Goal: Task Accomplishment & Management: Complete application form

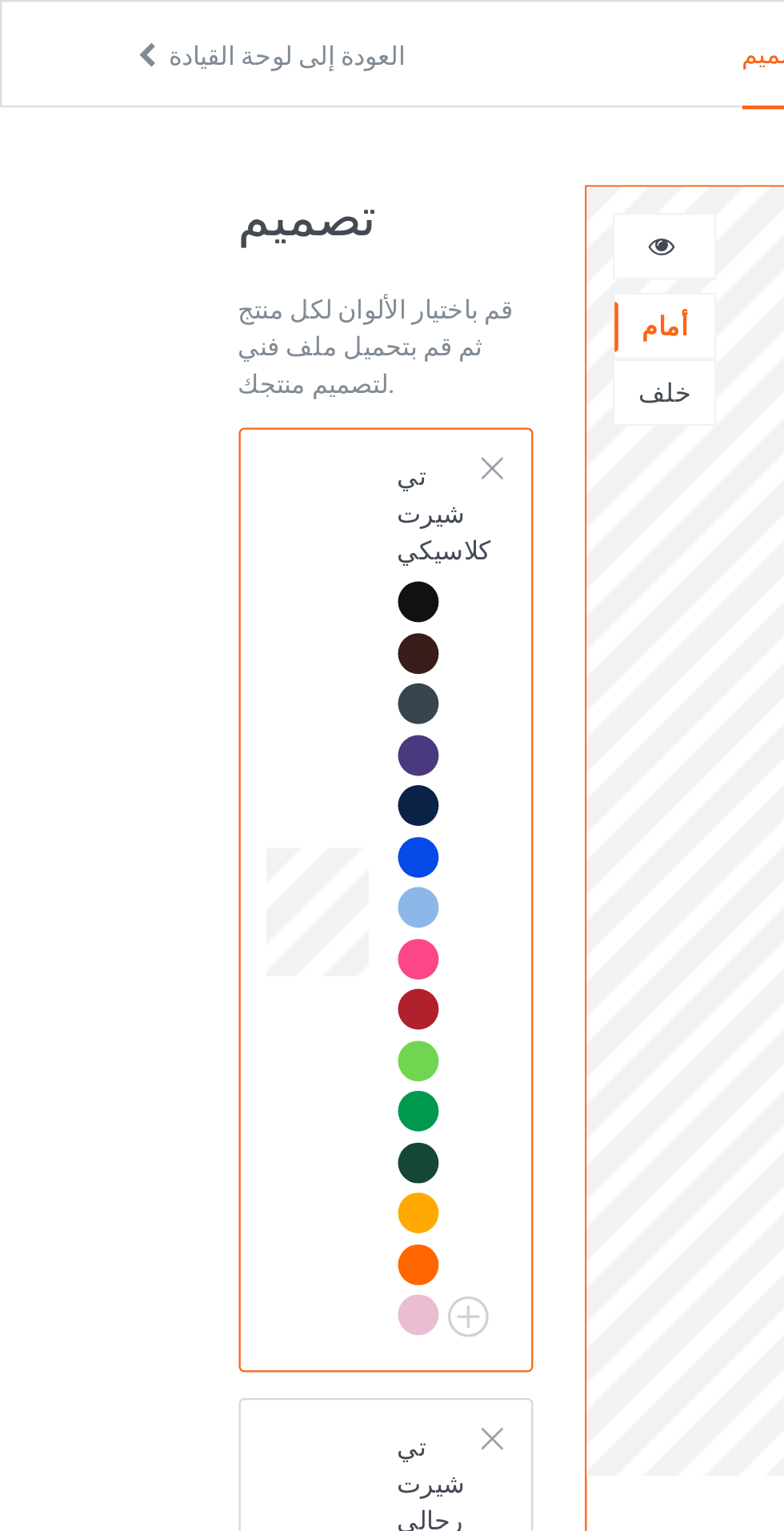
click at [215, 201] on div at bounding box center [212, 202] width 11 height 11
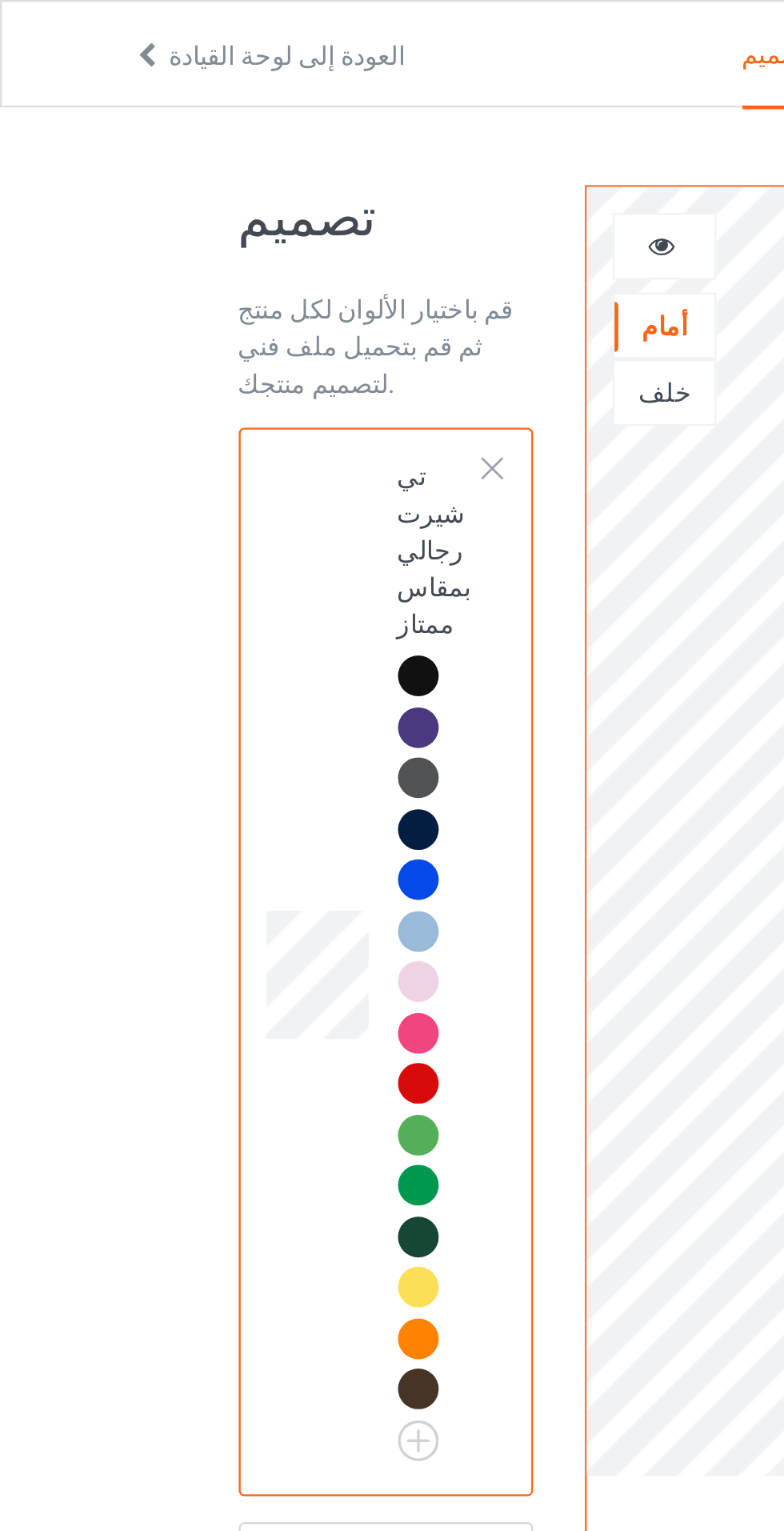
click at [212, 200] on div at bounding box center [212, 202] width 11 height 11
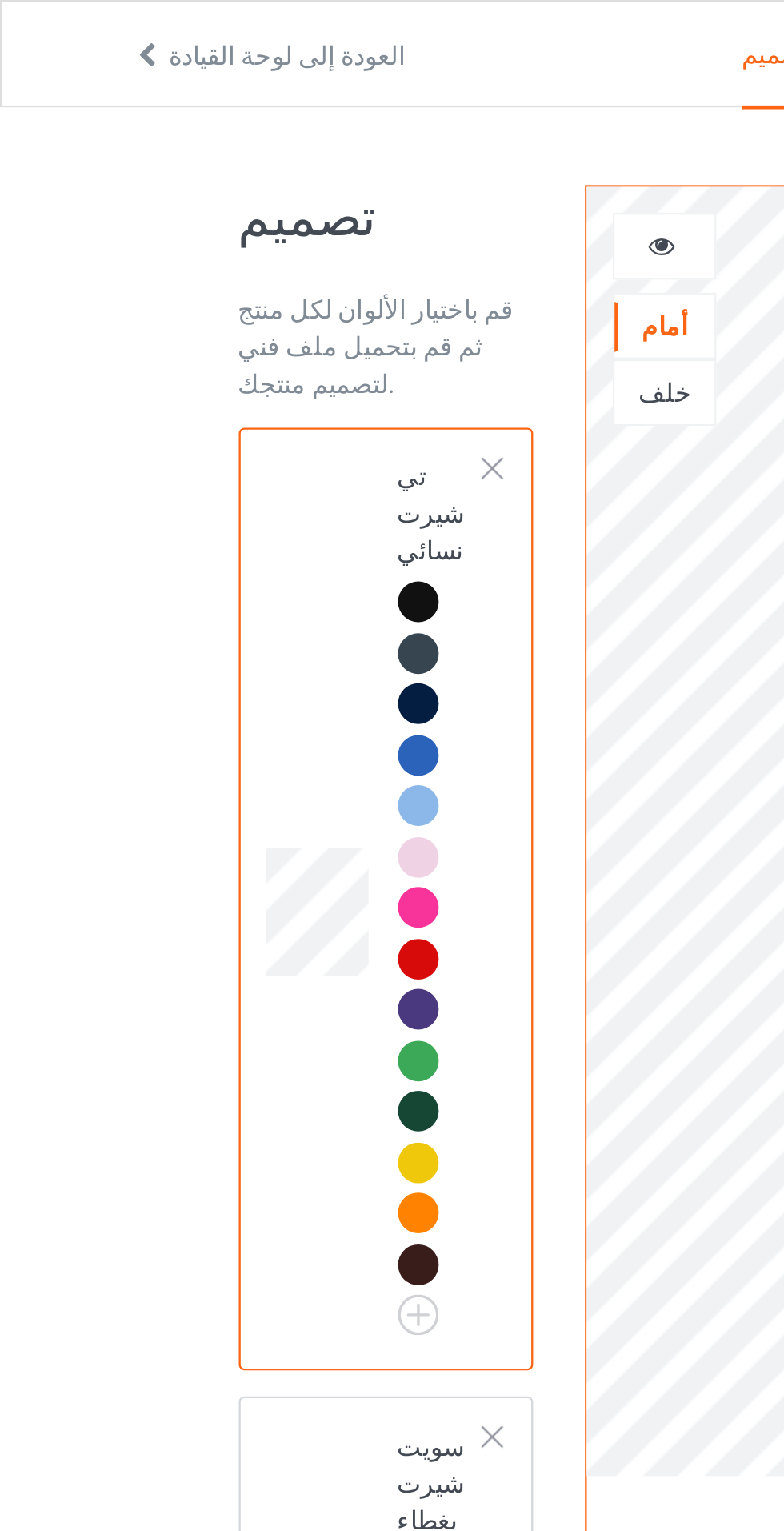
click at [211, 201] on div at bounding box center [212, 202] width 11 height 11
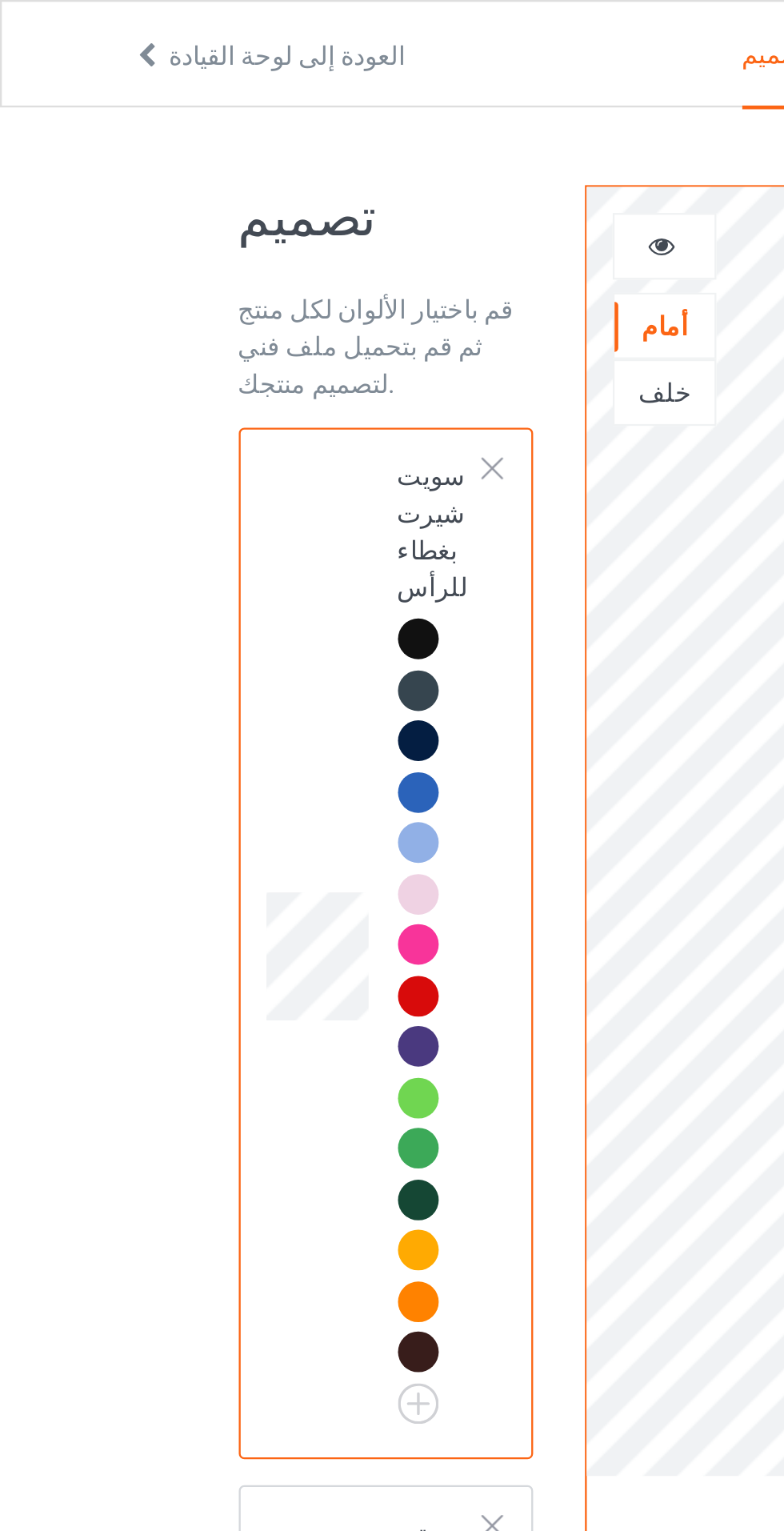
click at [214, 202] on div at bounding box center [212, 202] width 11 height 11
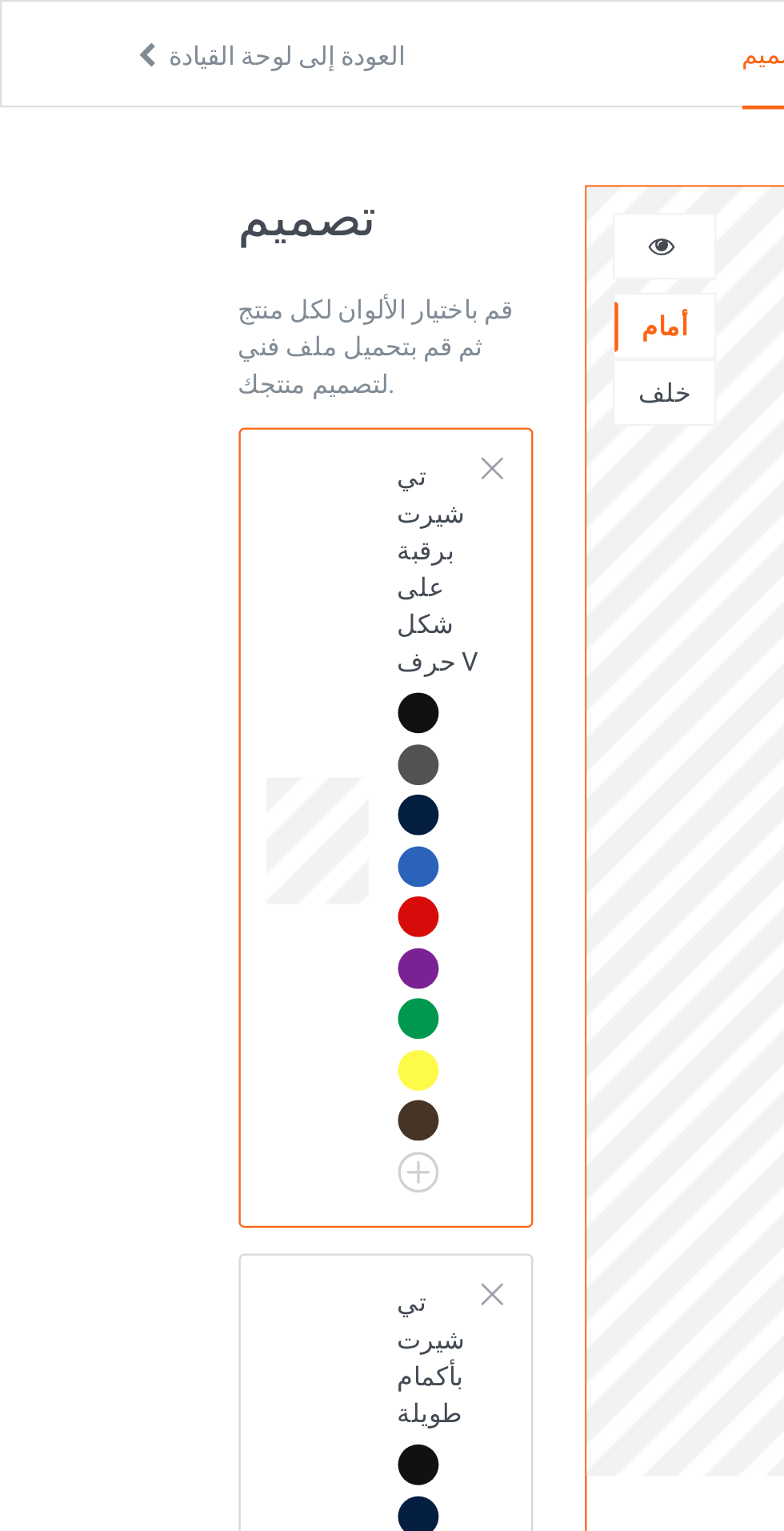
click at [218, 202] on div at bounding box center [212, 202] width 11 height 11
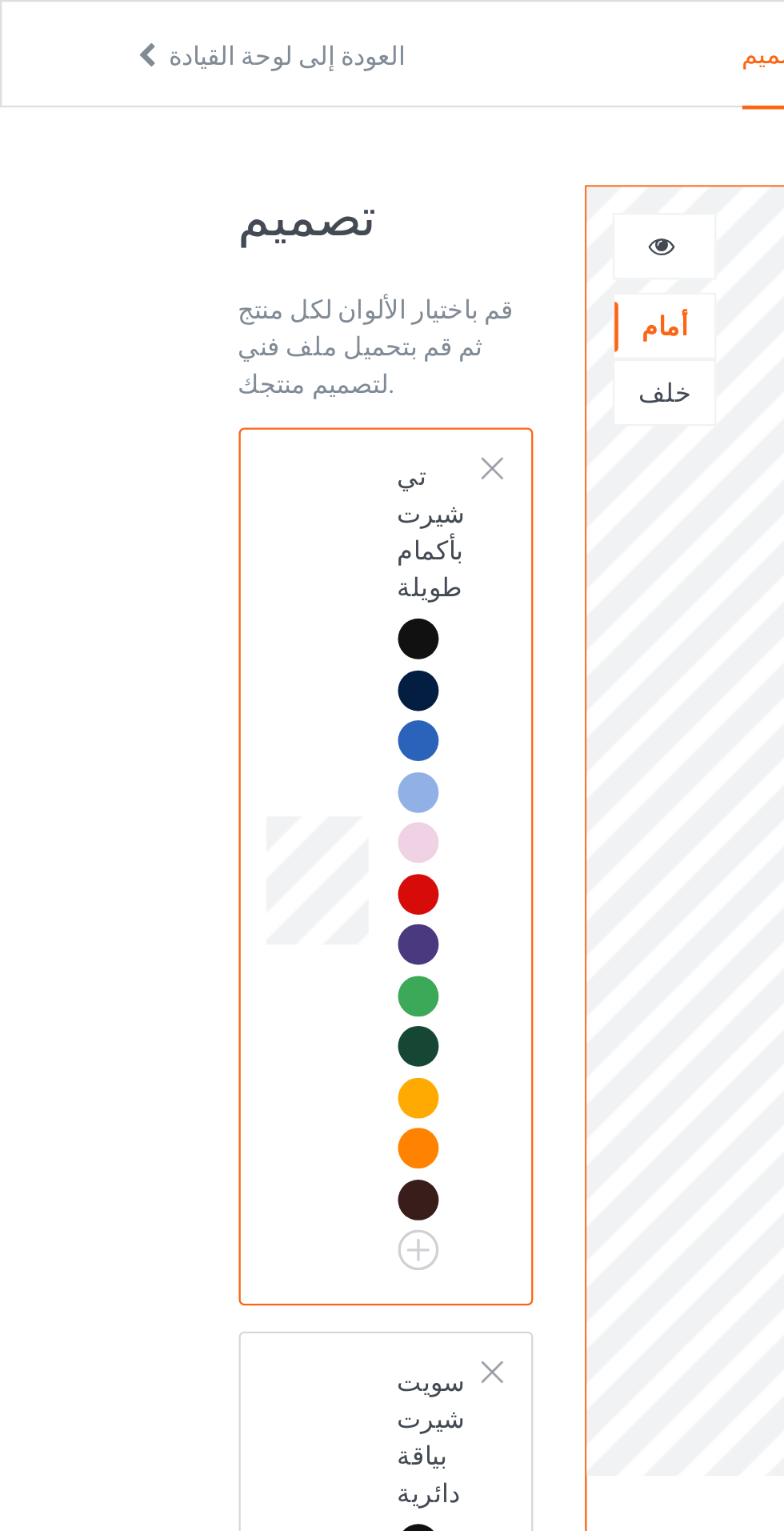
click at [212, 205] on div at bounding box center [212, 202] width 11 height 11
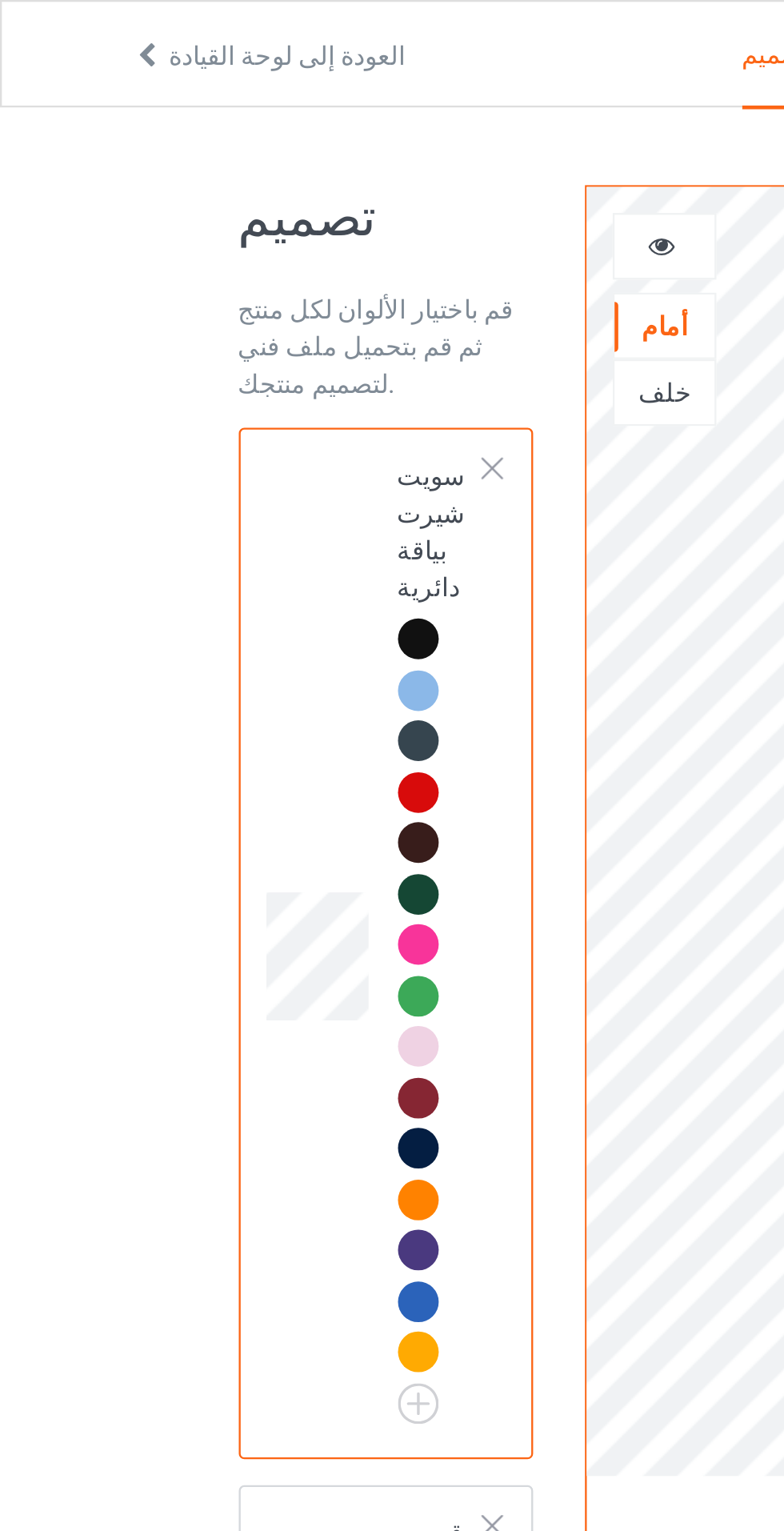
click at [214, 201] on div at bounding box center [212, 202] width 11 height 11
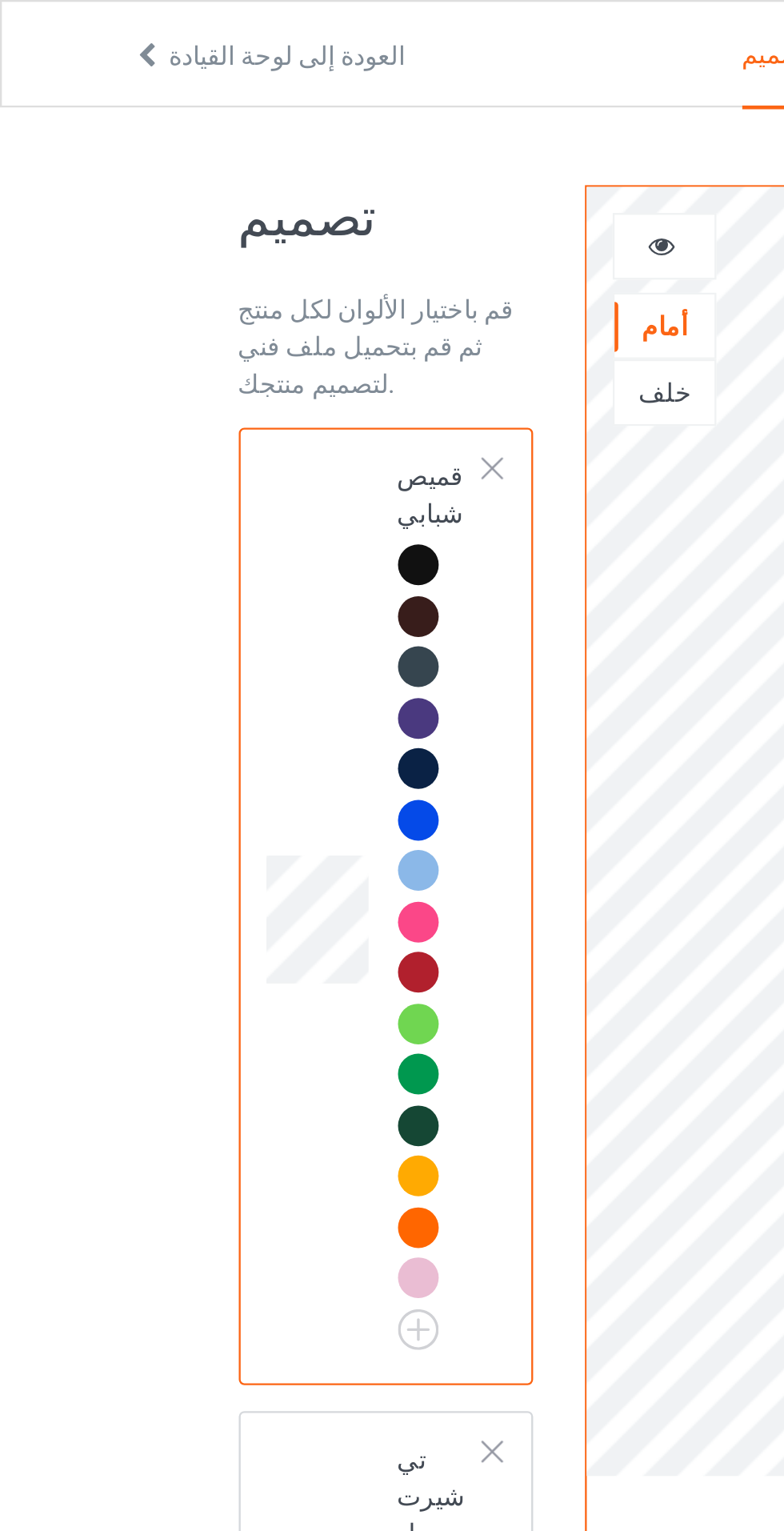
click at [217, 204] on div at bounding box center [212, 202] width 11 height 11
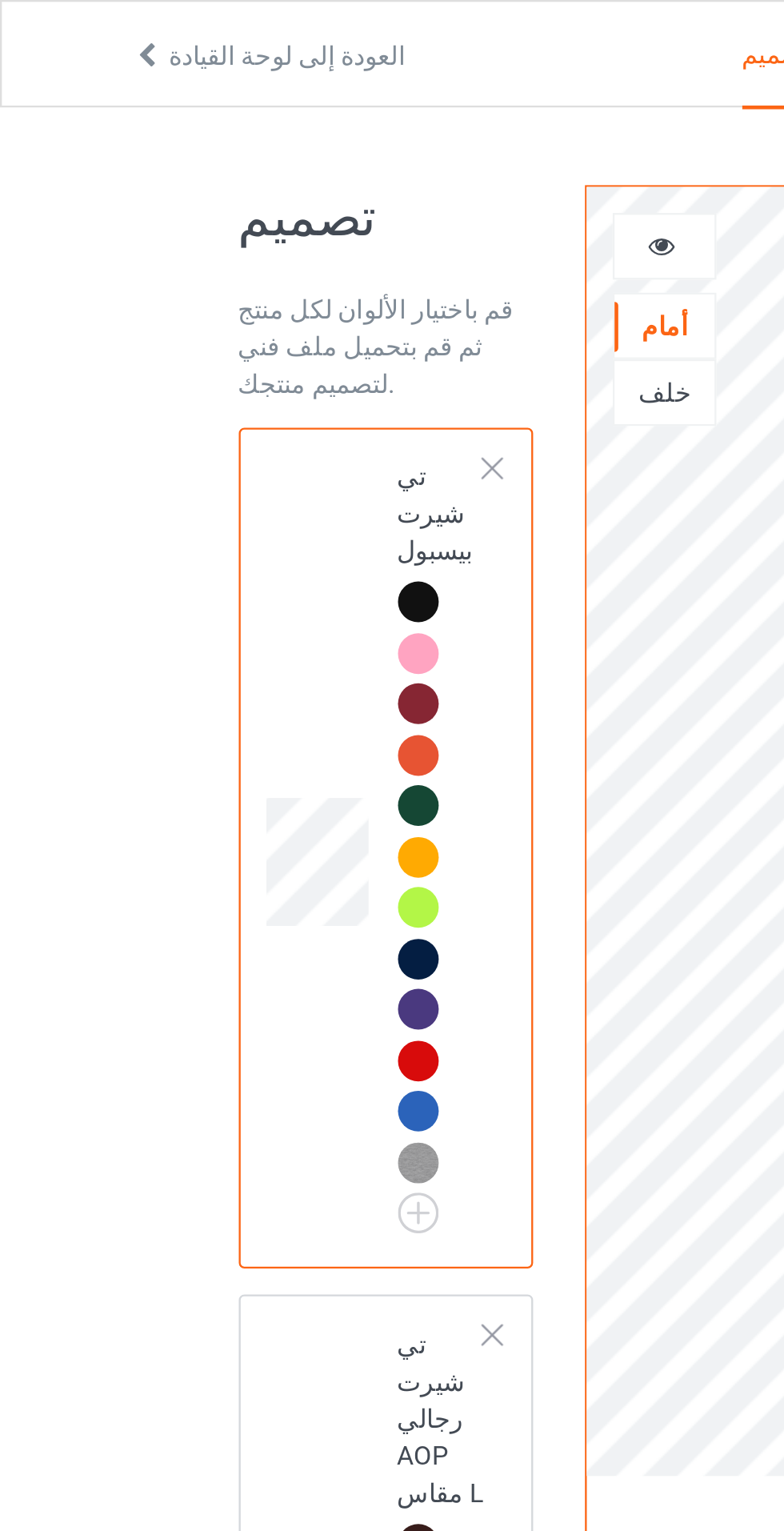
click at [214, 200] on div at bounding box center [212, 202] width 11 height 11
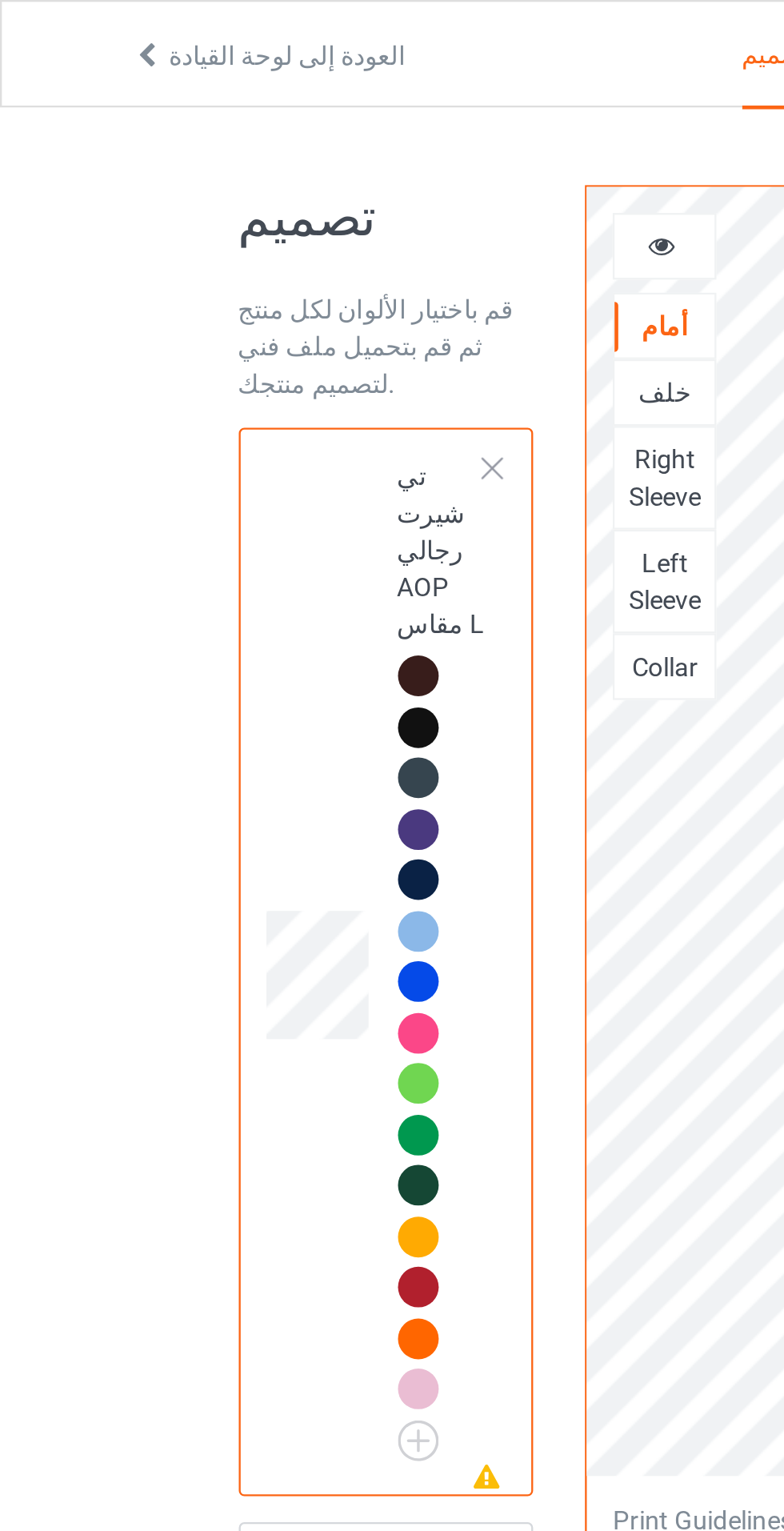
click at [215, 198] on div at bounding box center [212, 202] width 11 height 11
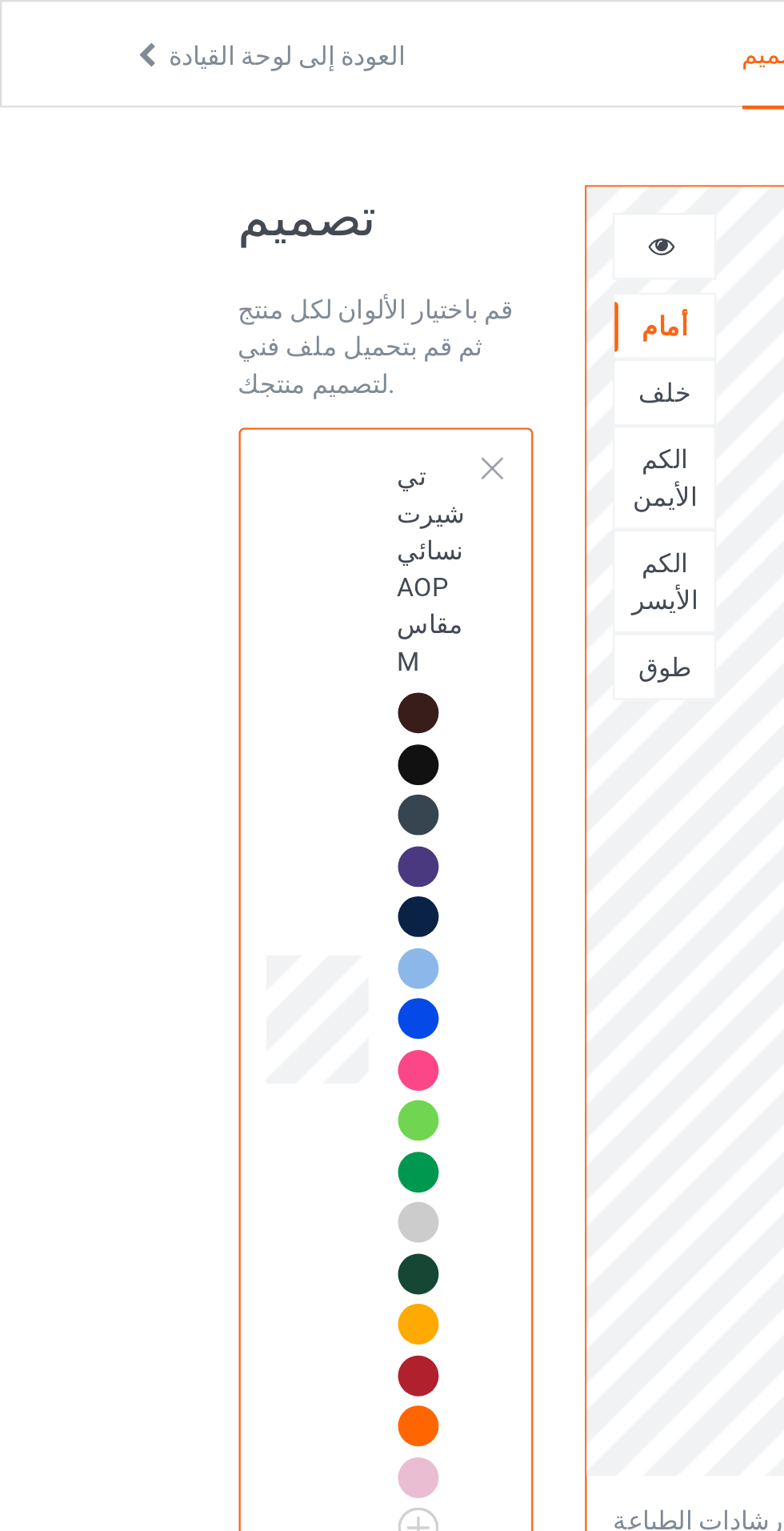
click at [214, 200] on div at bounding box center [212, 202] width 11 height 11
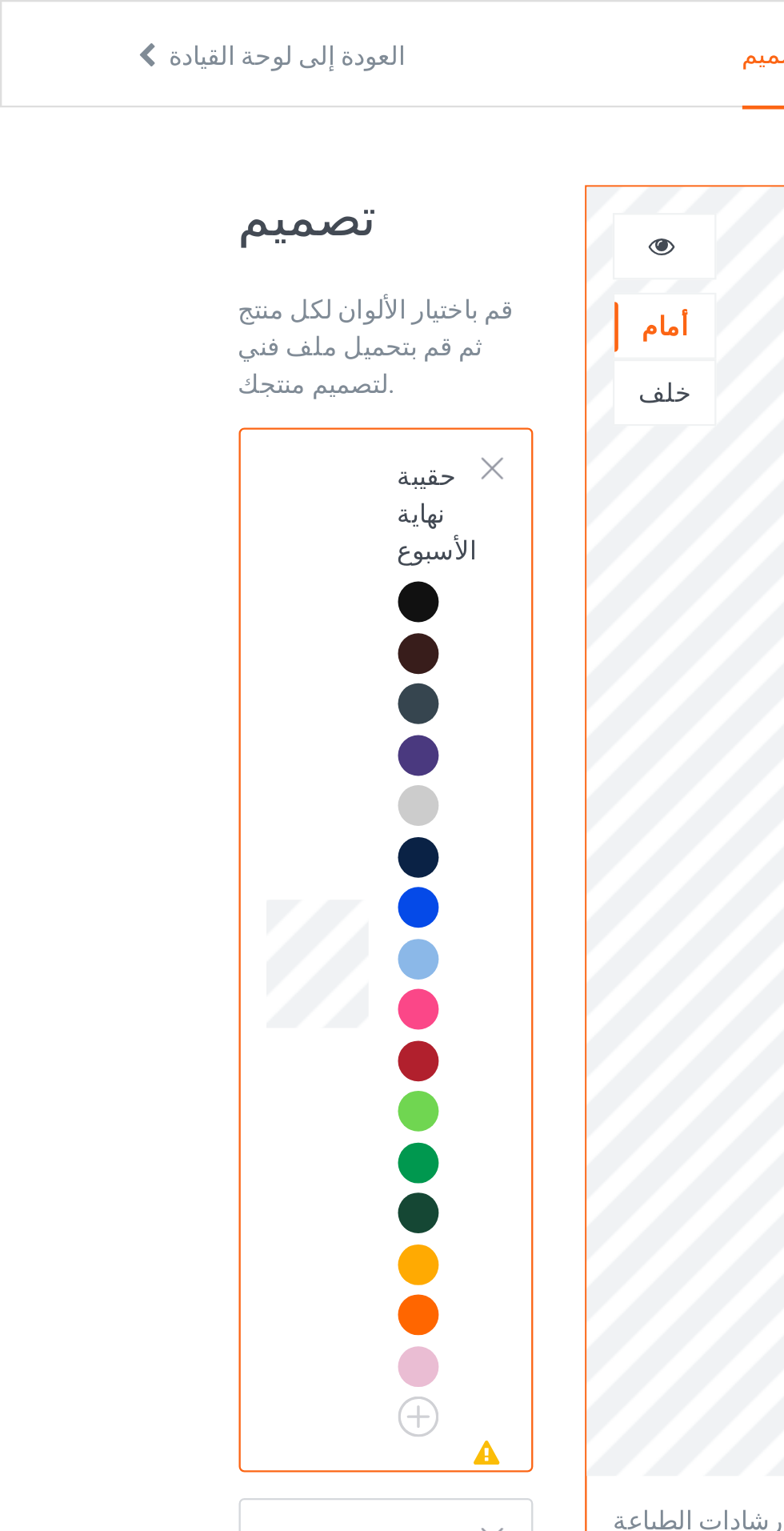
click at [218, 201] on div at bounding box center [212, 202] width 11 height 11
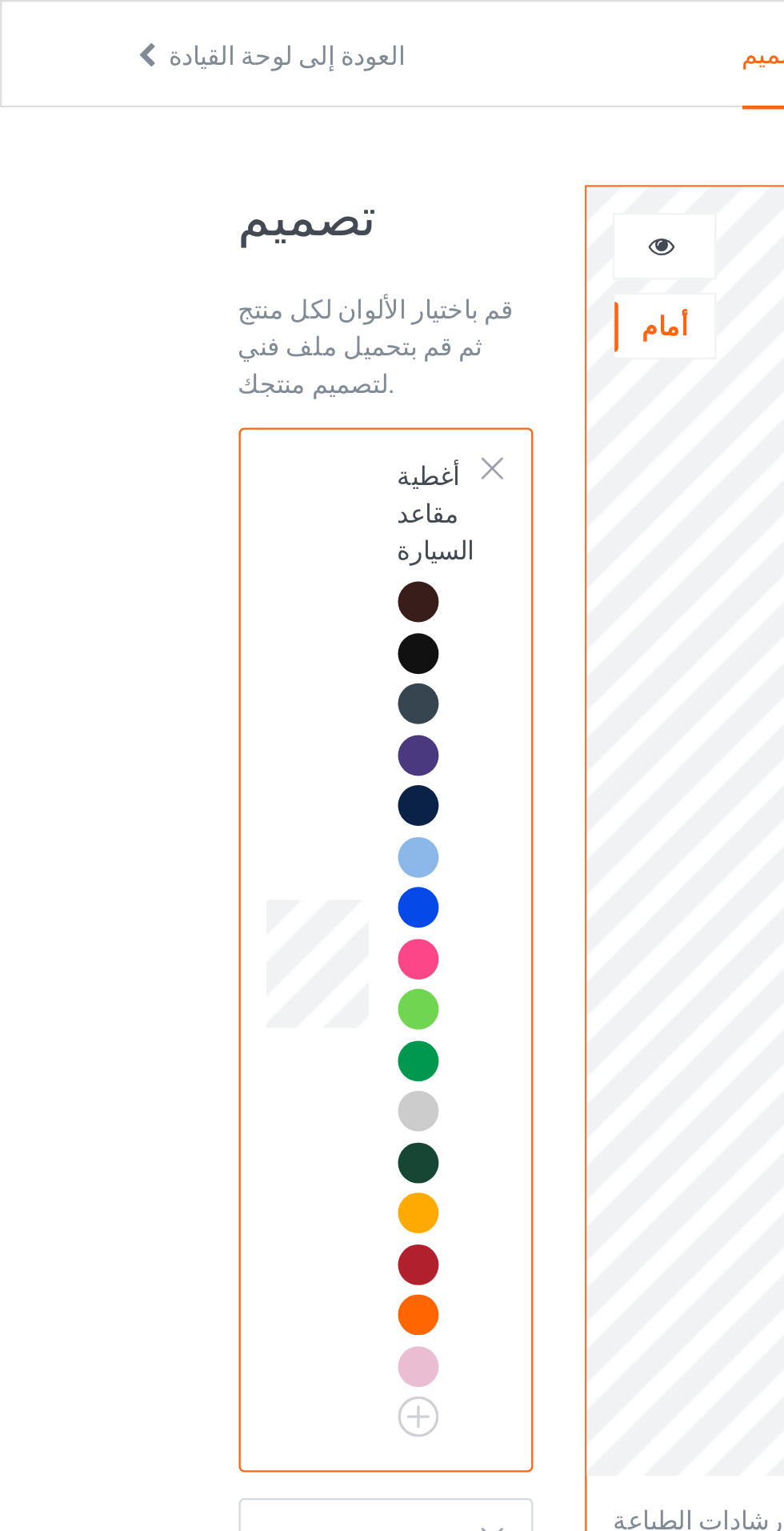
click at [218, 203] on div at bounding box center [212, 202] width 11 height 11
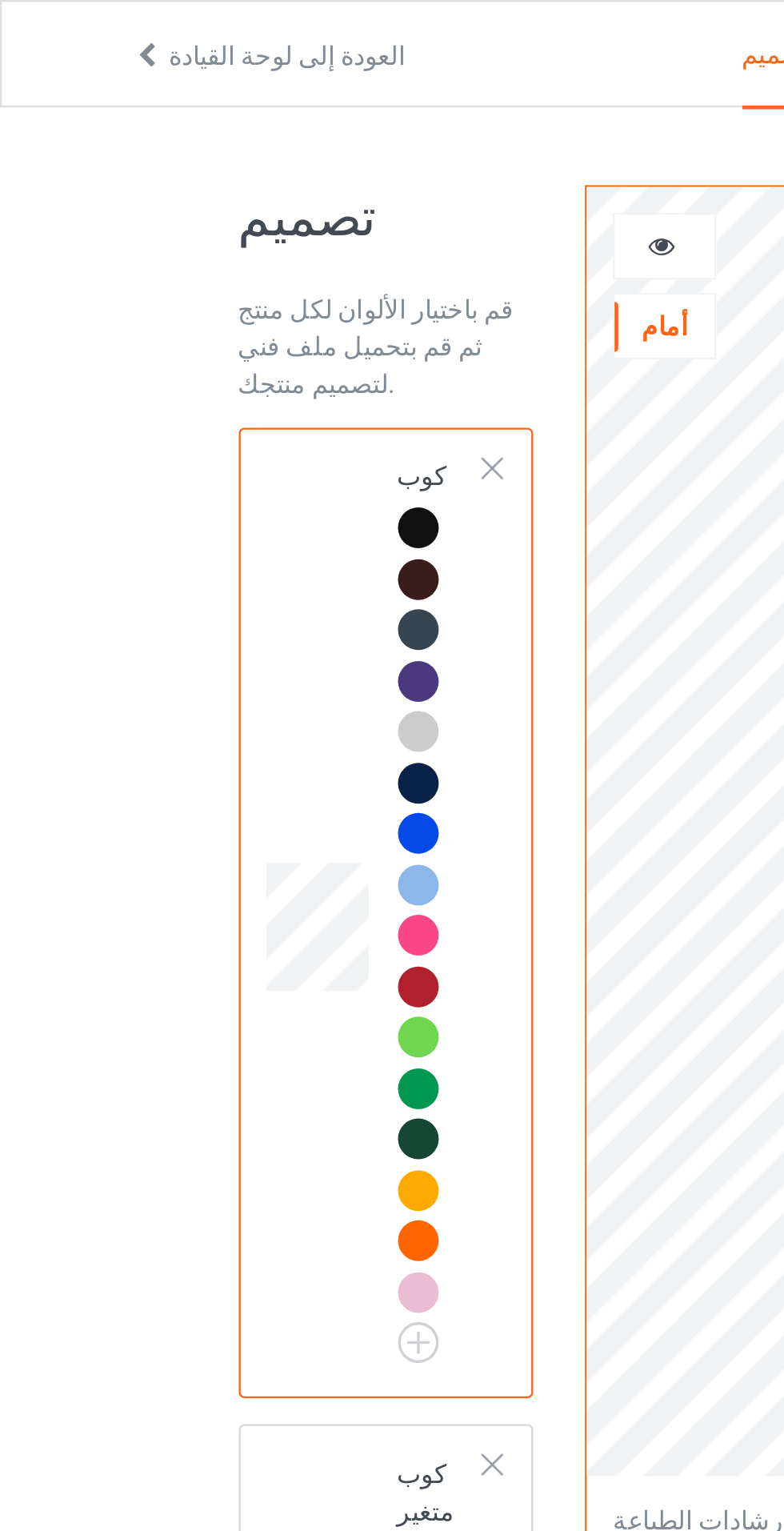
click at [216, 201] on div at bounding box center [212, 202] width 11 height 11
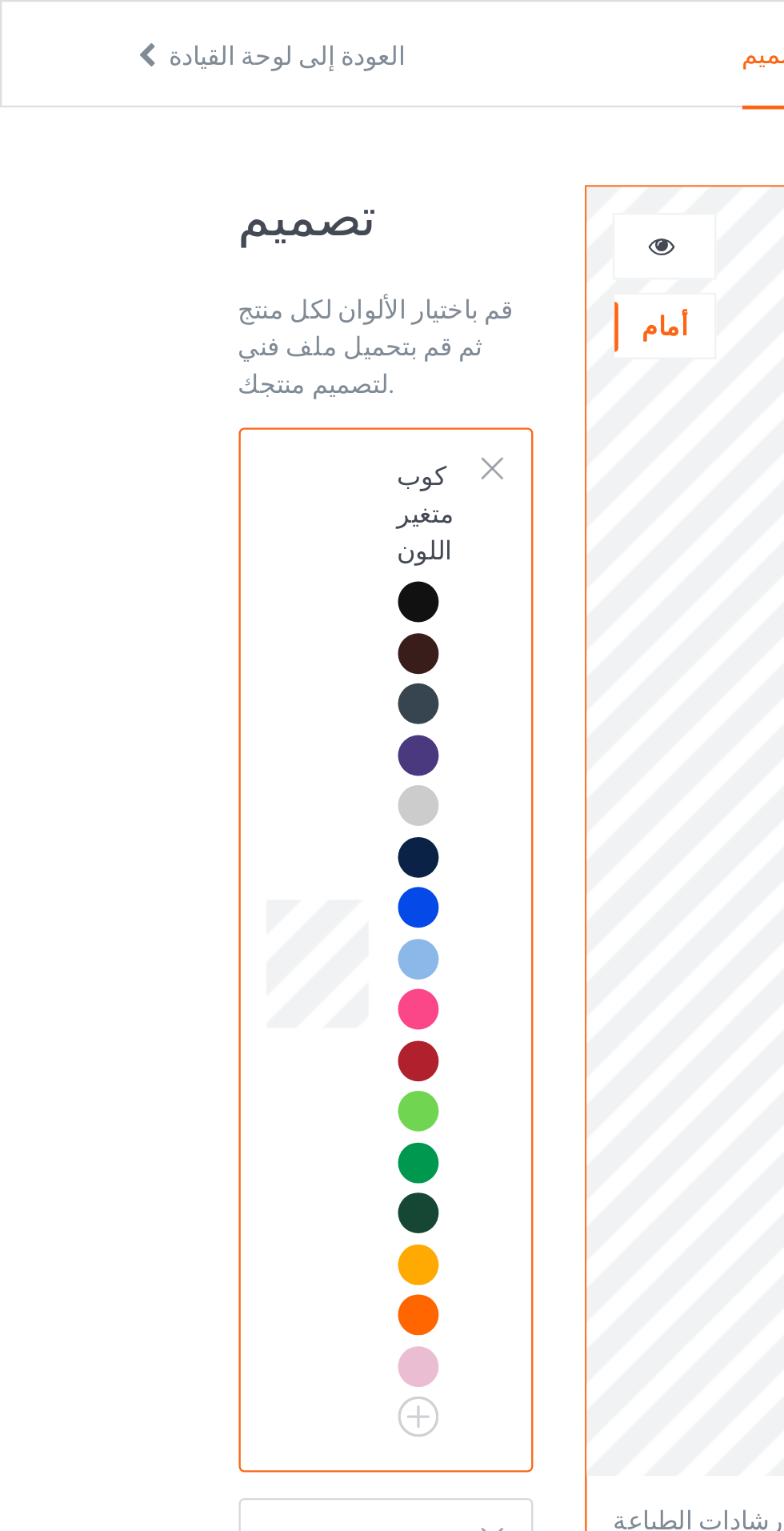
click at [215, 201] on div at bounding box center [212, 202] width 11 height 11
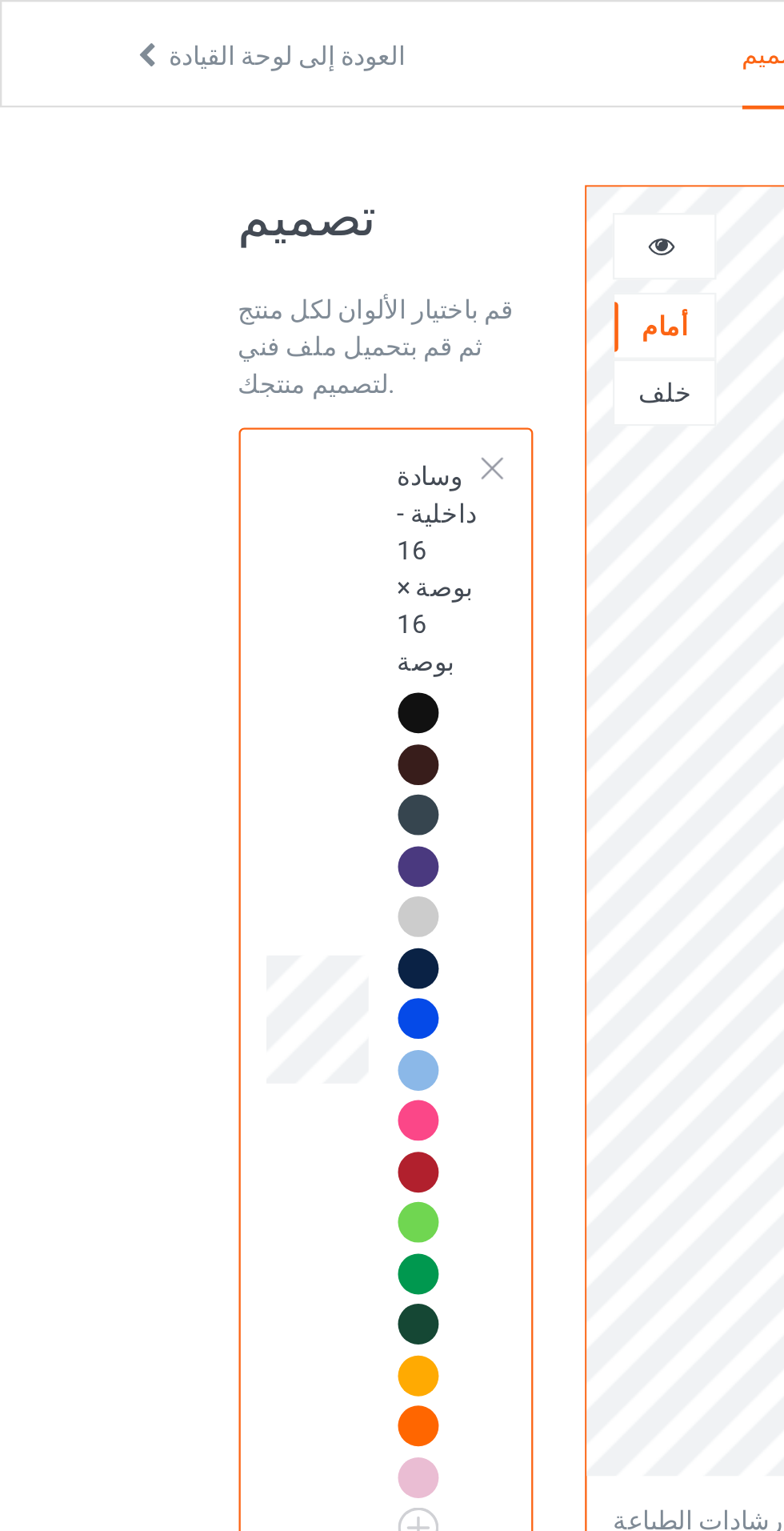
click at [220, 187] on div "عمل فني مفقود على جانب واحد وسادة داخلية - 16 بوصة × 16 بوصة" at bounding box center [167, 435] width 128 height 499
click at [215, 200] on div at bounding box center [212, 202] width 11 height 11
click at [219, 202] on div at bounding box center [212, 202] width 11 height 11
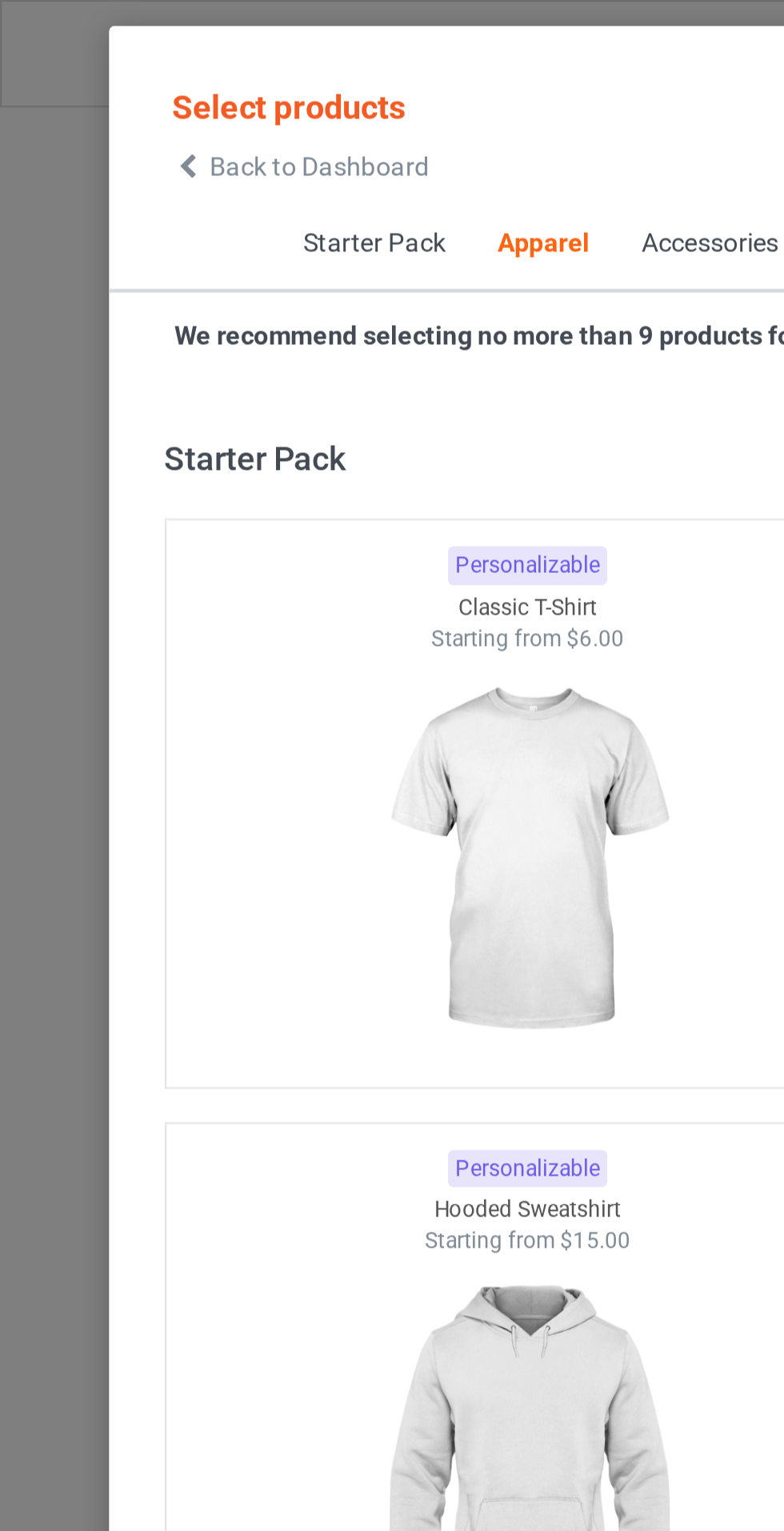
click at [211, 1061] on div "Personalizable Classic Polo Starting from $10.00" at bounding box center [229, 1184] width 315 height 247
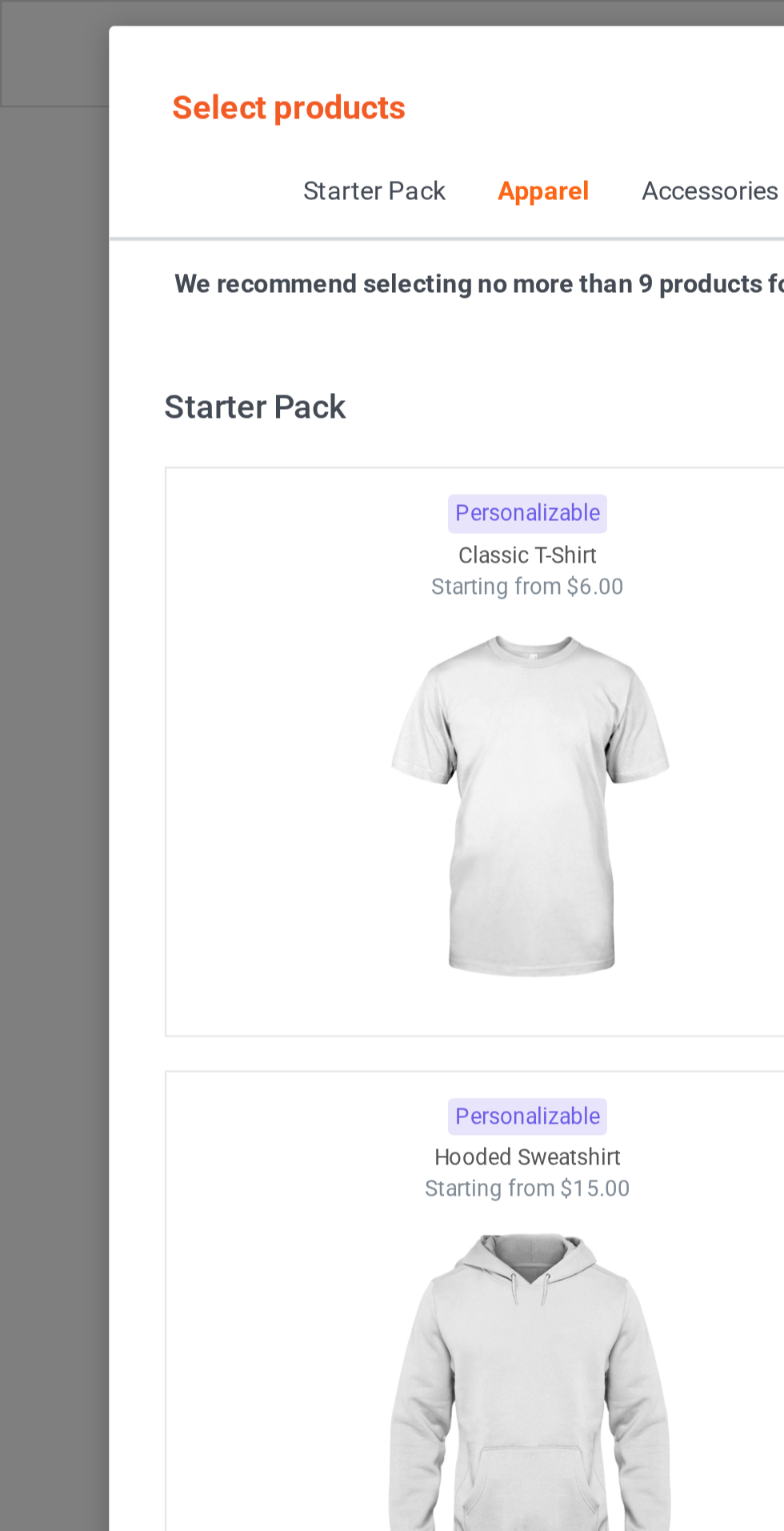
scroll to position [857, 0]
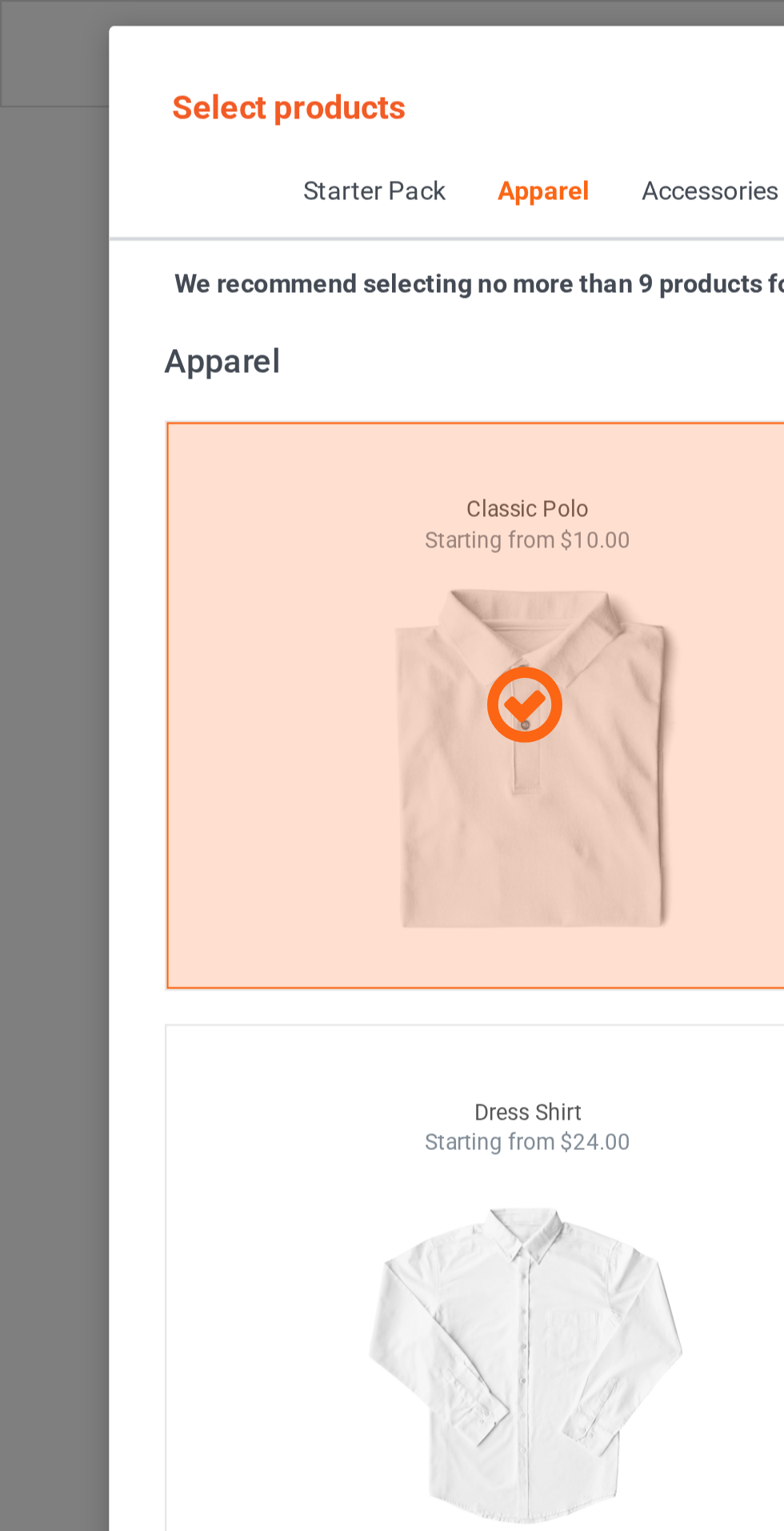
click at [248, 234] on div at bounding box center [228, 305] width 313 height 245
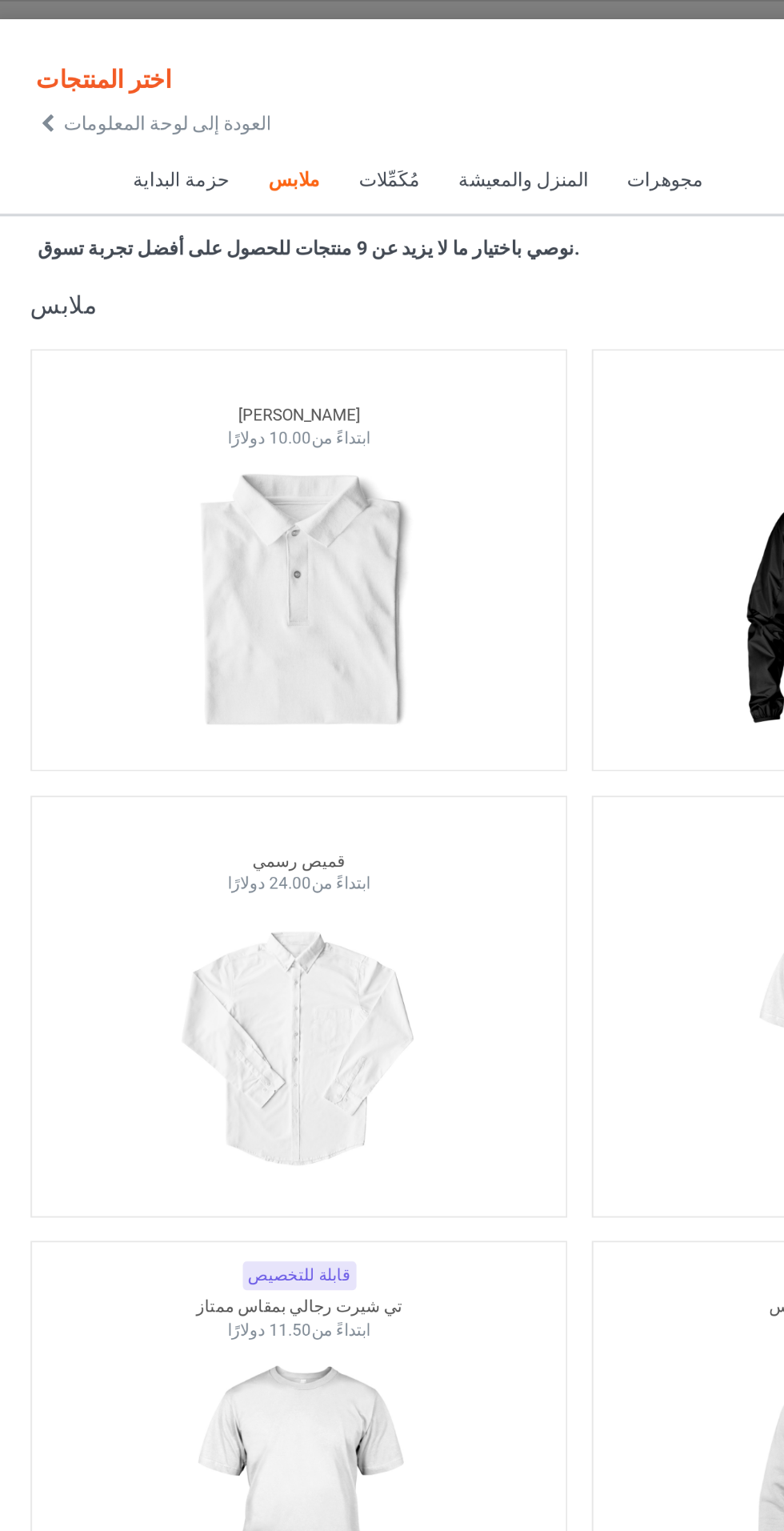
scroll to position [856, 0]
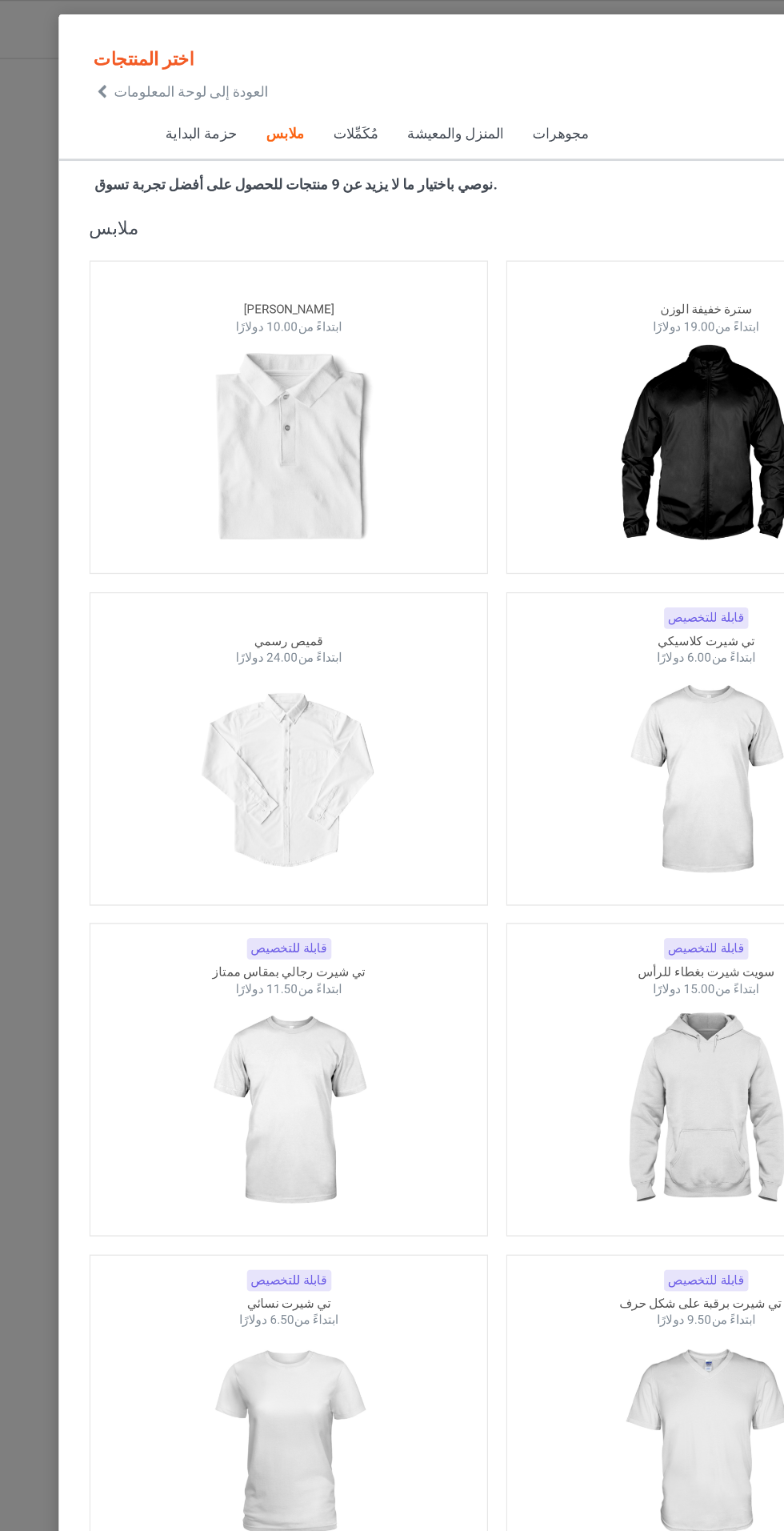
click at [334, 105] on font "المنزل والمعيشة" at bounding box center [359, 104] width 76 height 13
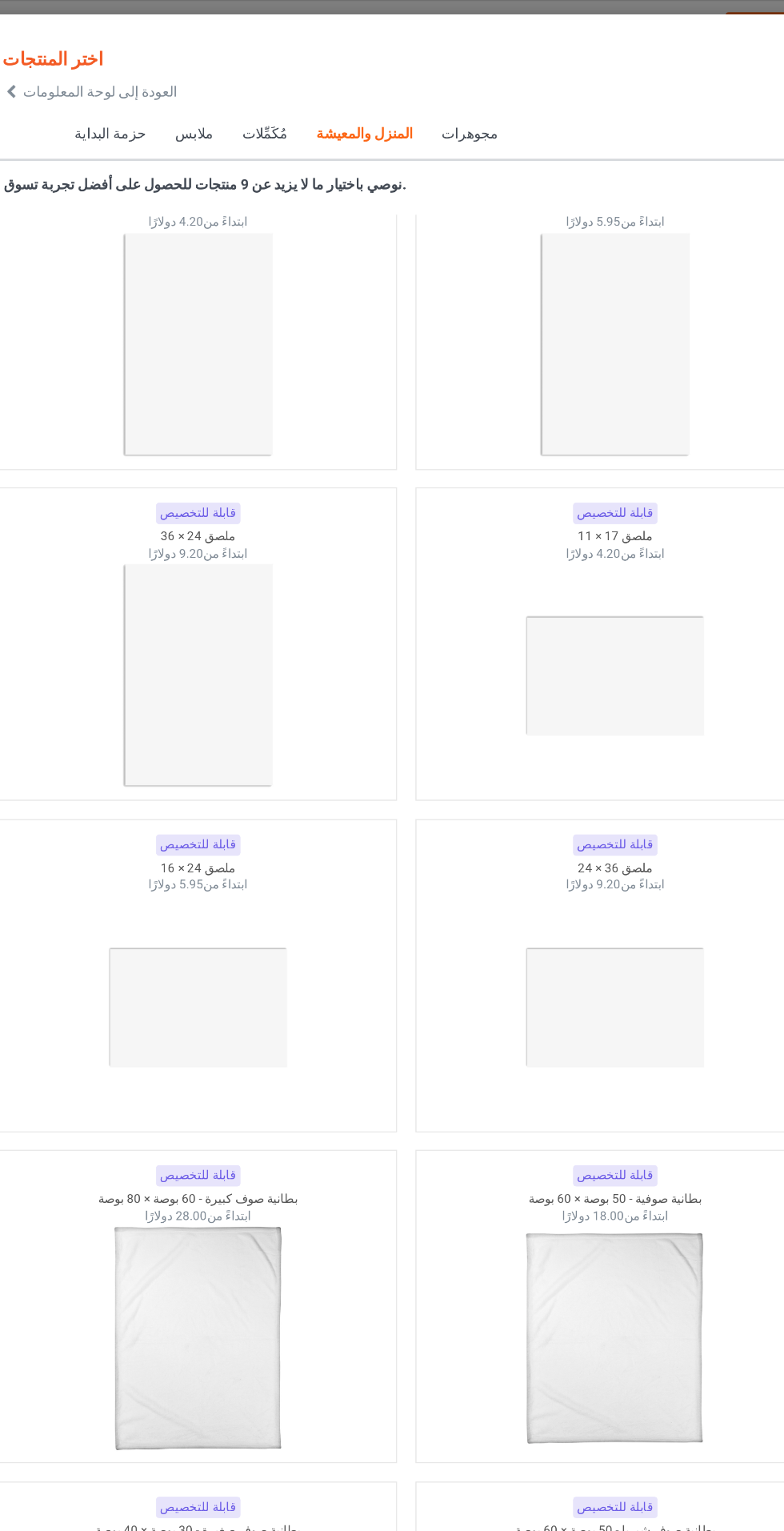
scroll to position [14333, 0]
click at [205, 504] on img at bounding box center [228, 535] width 143 height 180
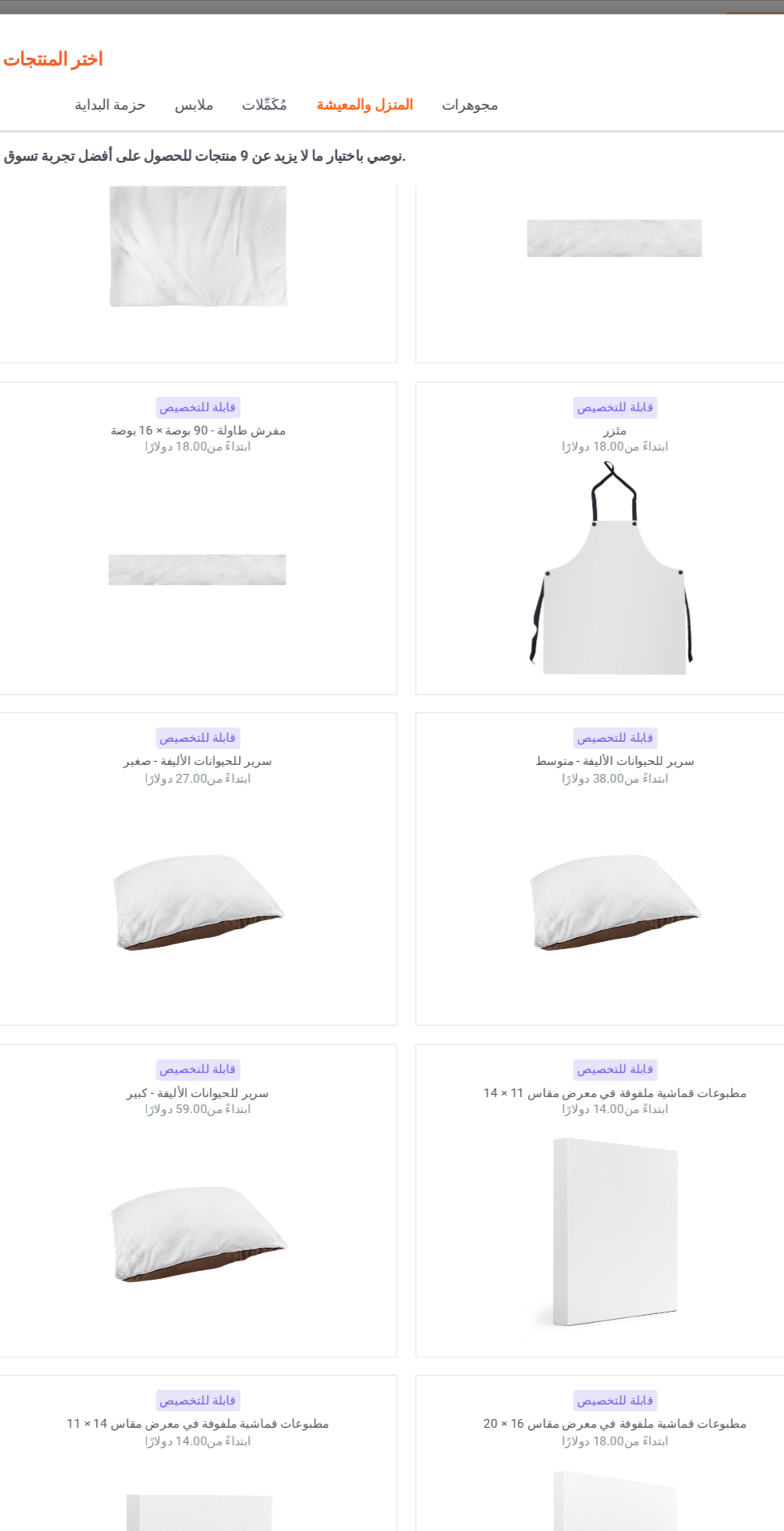
scroll to position [19987, 0]
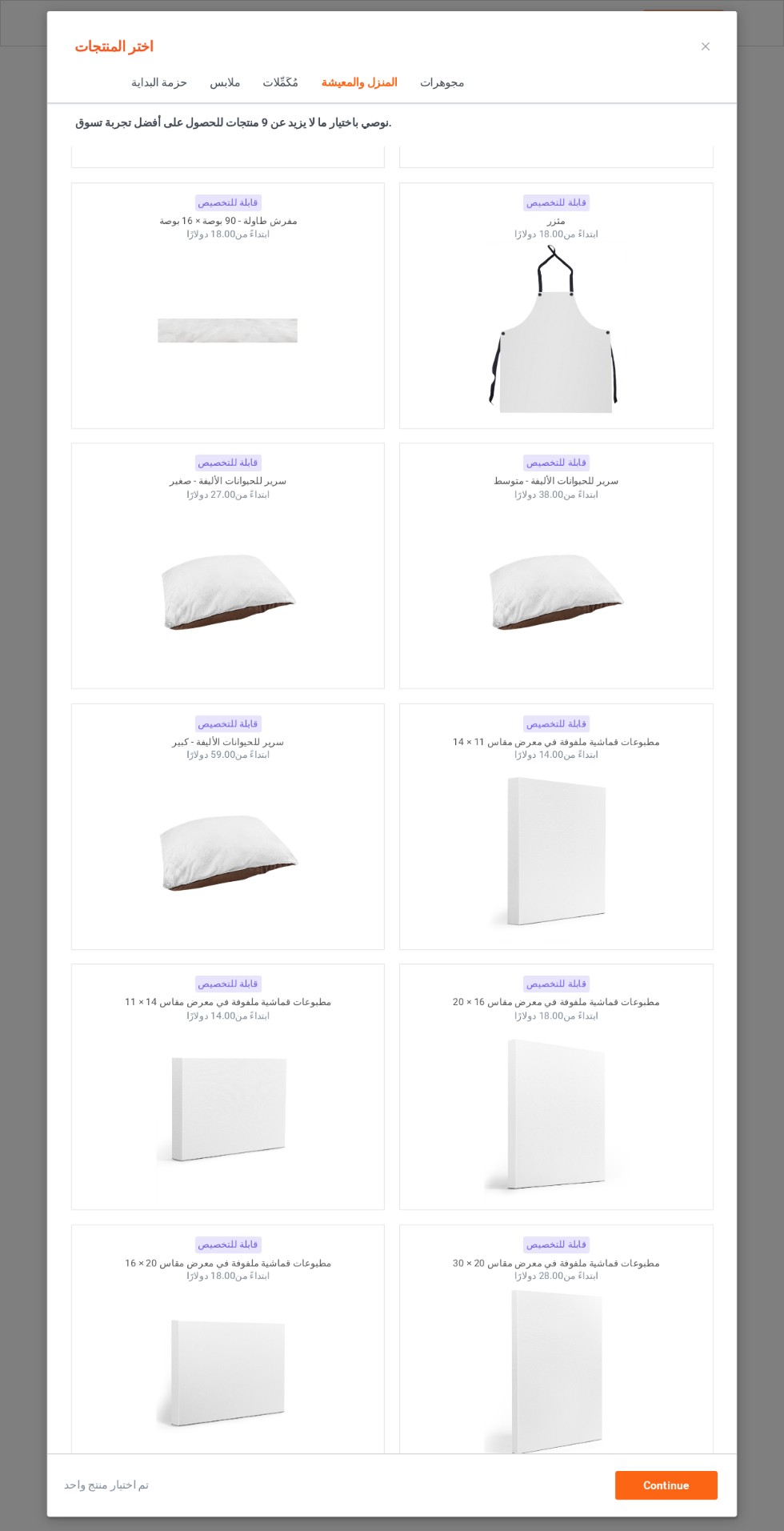
click at [706, 45] on icon at bounding box center [706, 46] width 8 height 8
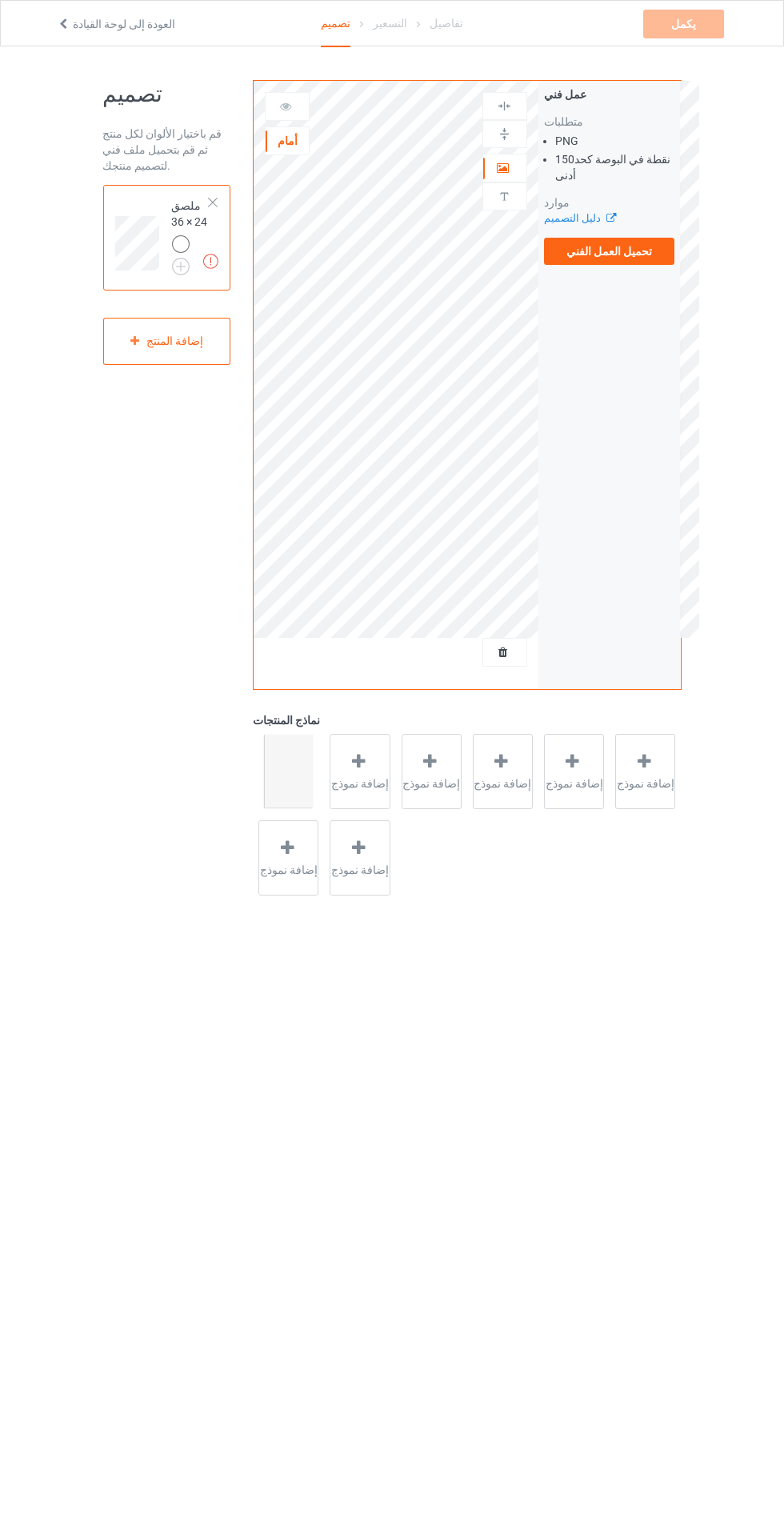
click at [372, 778] on font "إضافة نموذج" at bounding box center [360, 784] width 58 height 13
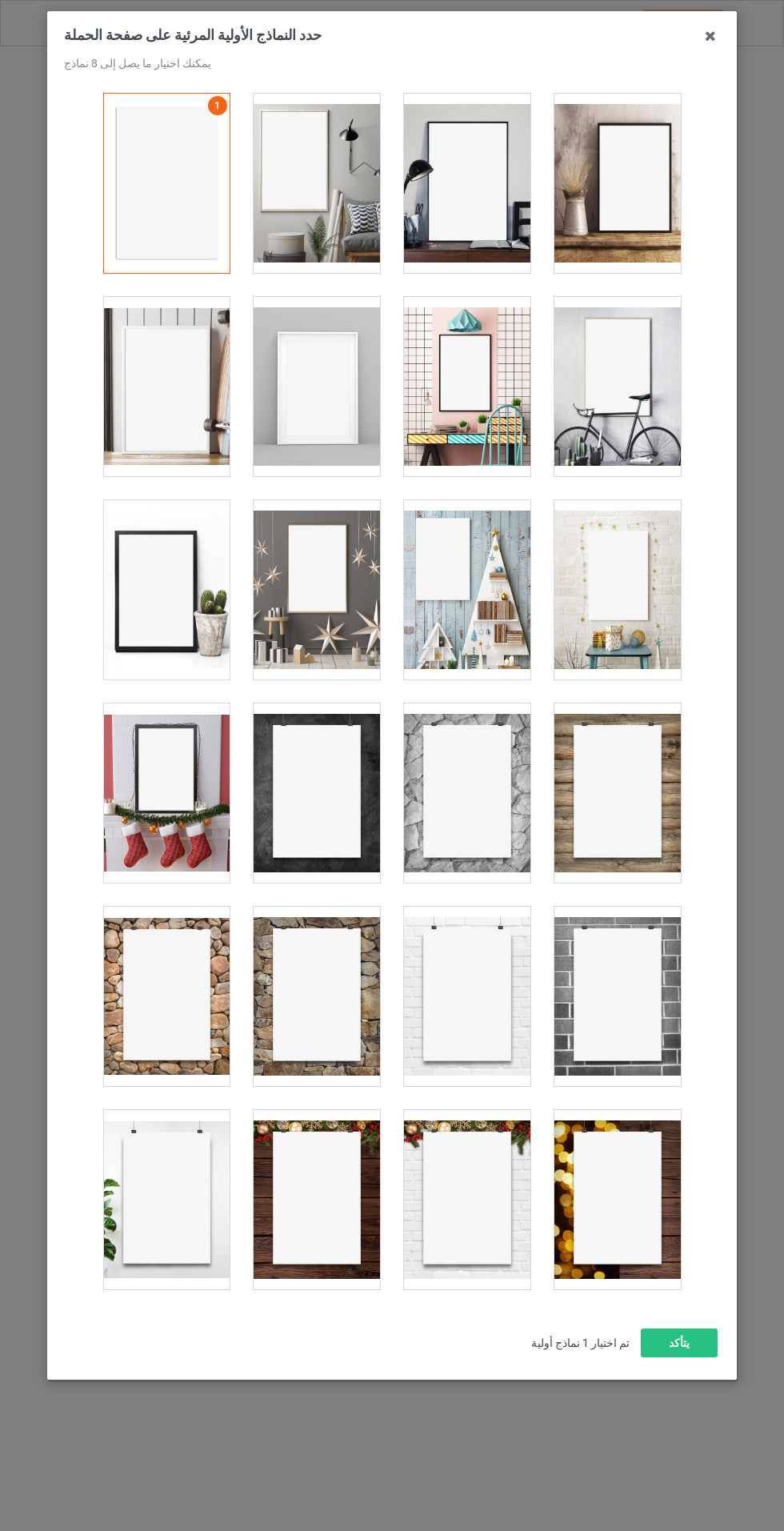
click at [710, 36] on icon at bounding box center [710, 36] width 25 height 25
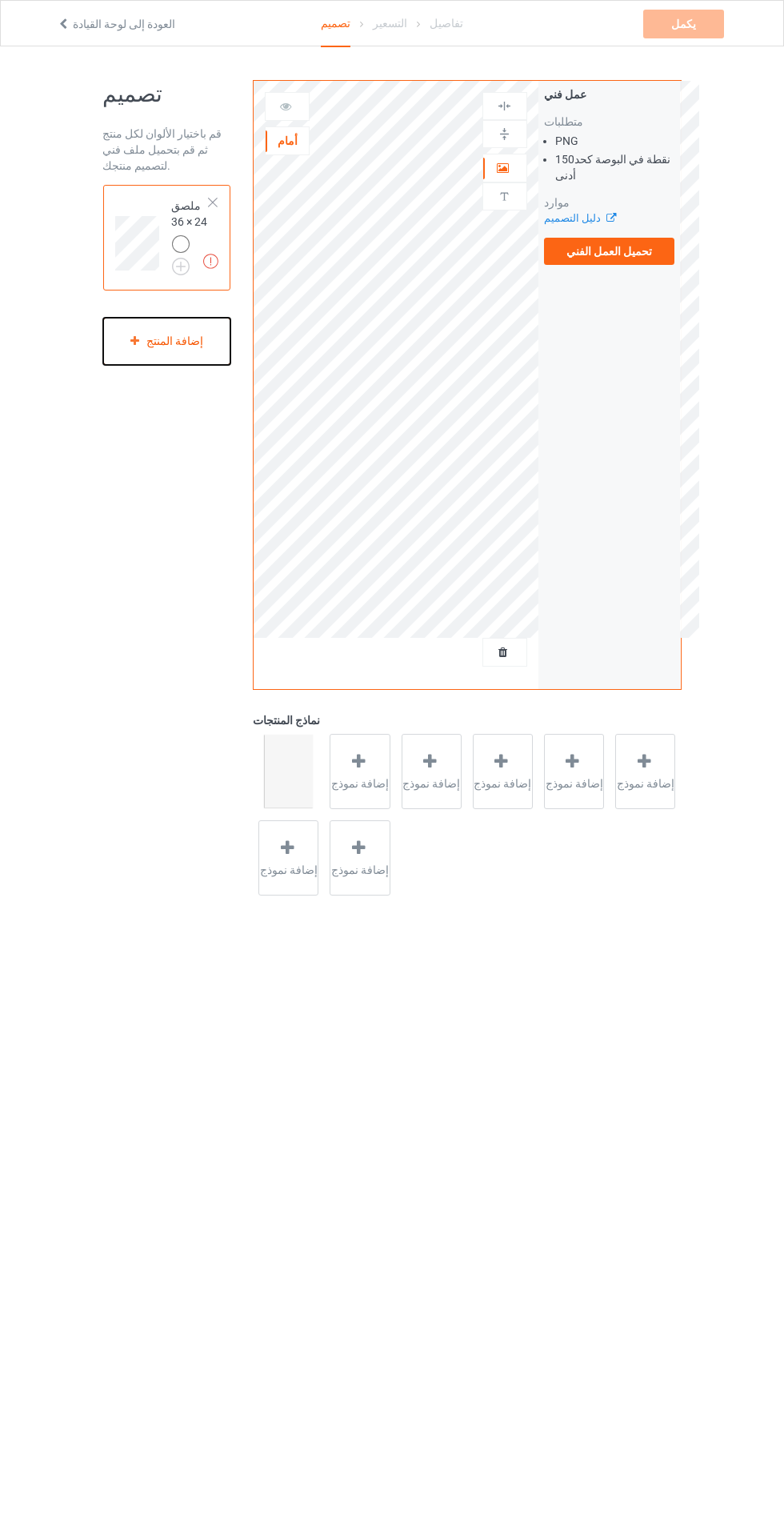
click at [185, 346] on font "إضافة المنتج" at bounding box center [174, 341] width 57 height 13
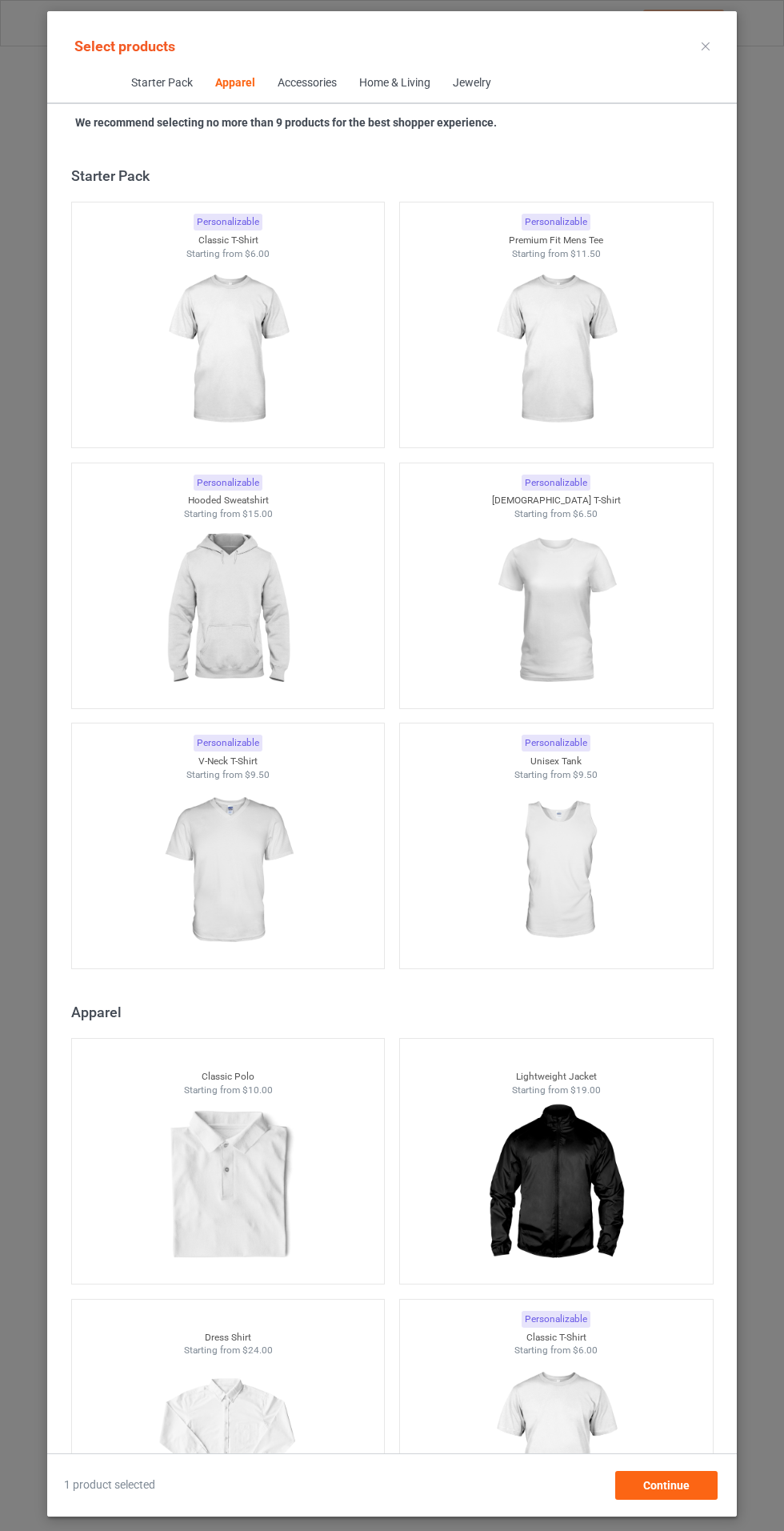
scroll to position [857, 0]
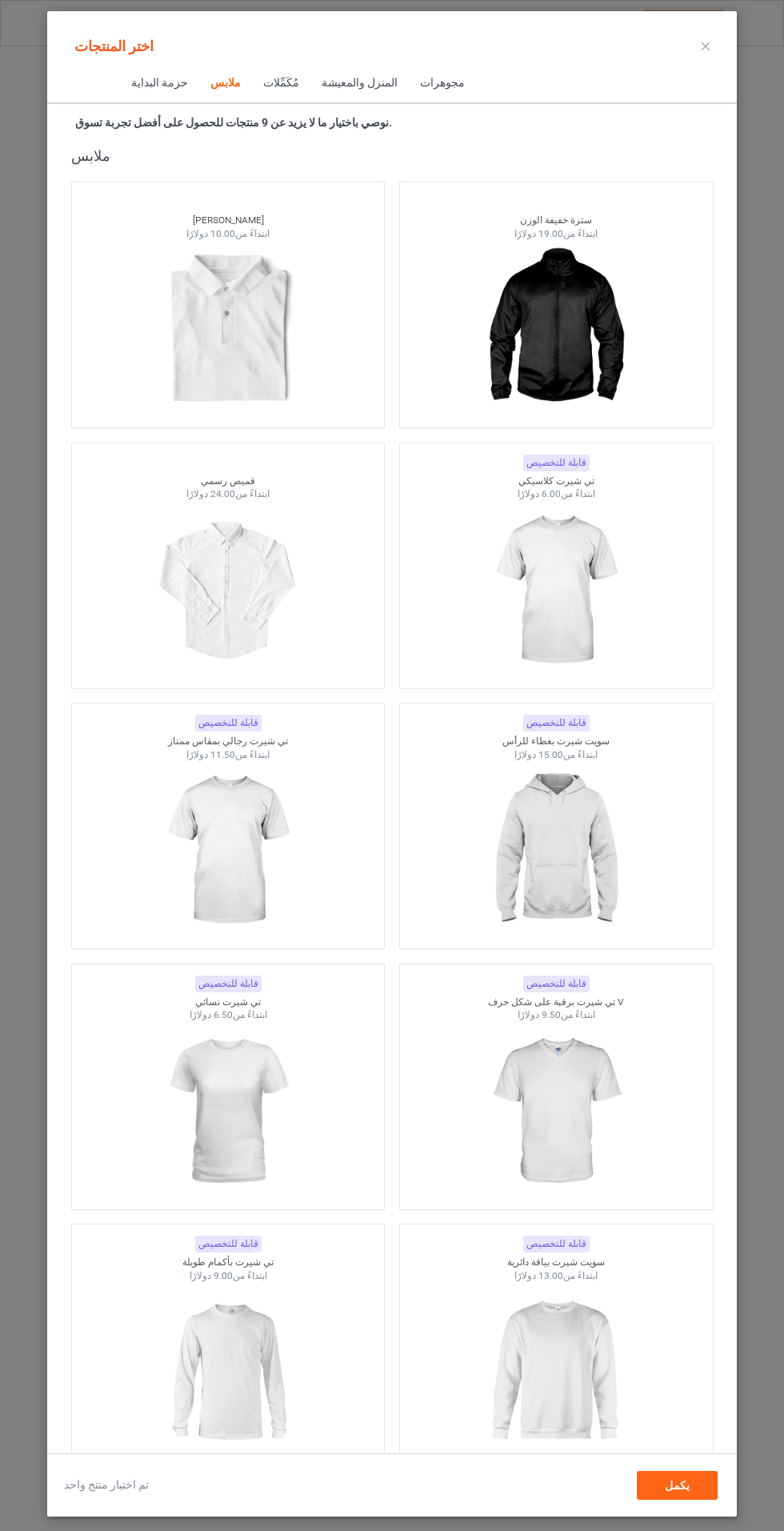
click at [419, 89] on font "مجوهرات" at bounding box center [441, 83] width 44 height 13
click at [342, 83] on font "المنزل والمعيشة" at bounding box center [359, 83] width 76 height 13
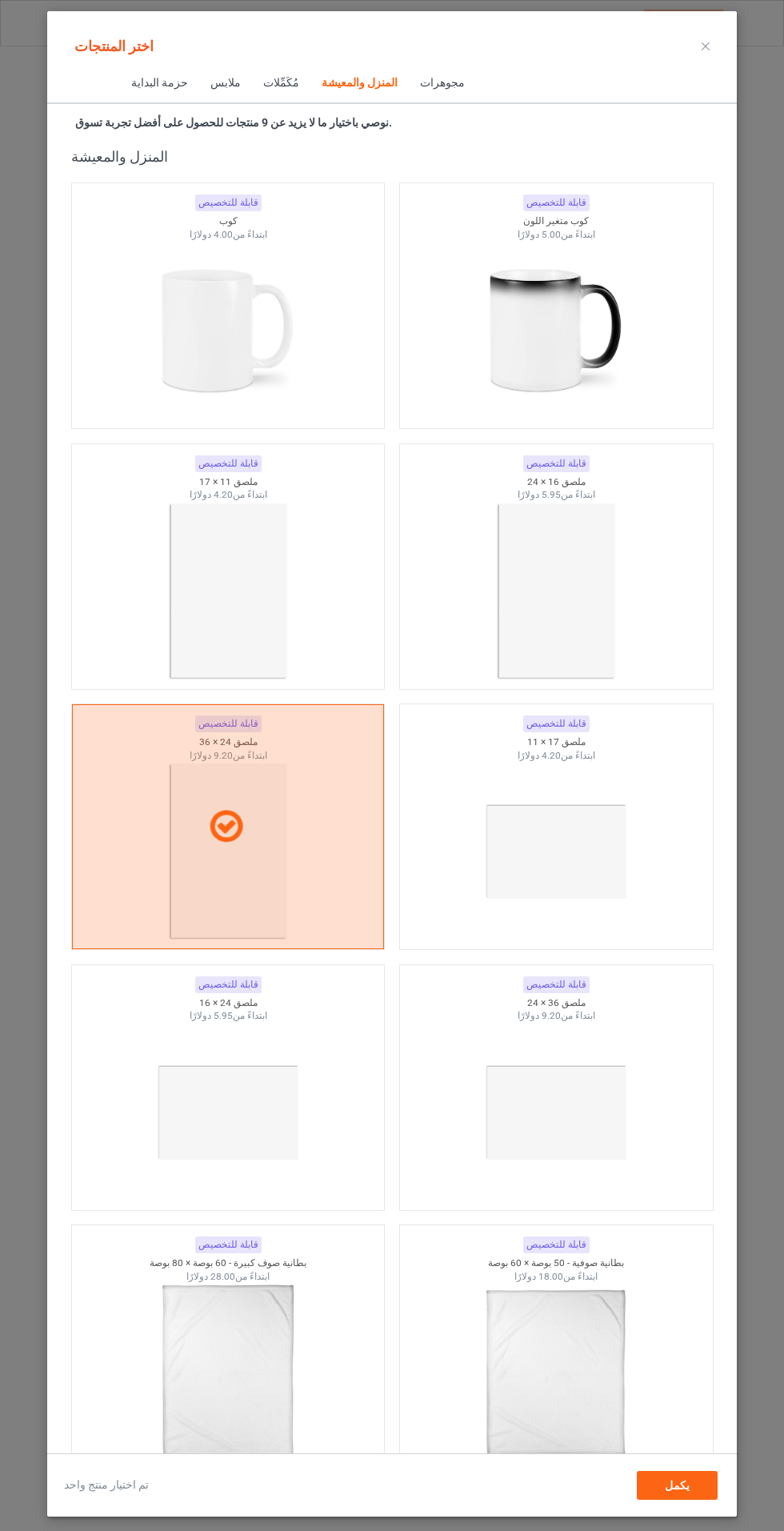
click at [598, 584] on img at bounding box center [556, 592] width 143 height 180
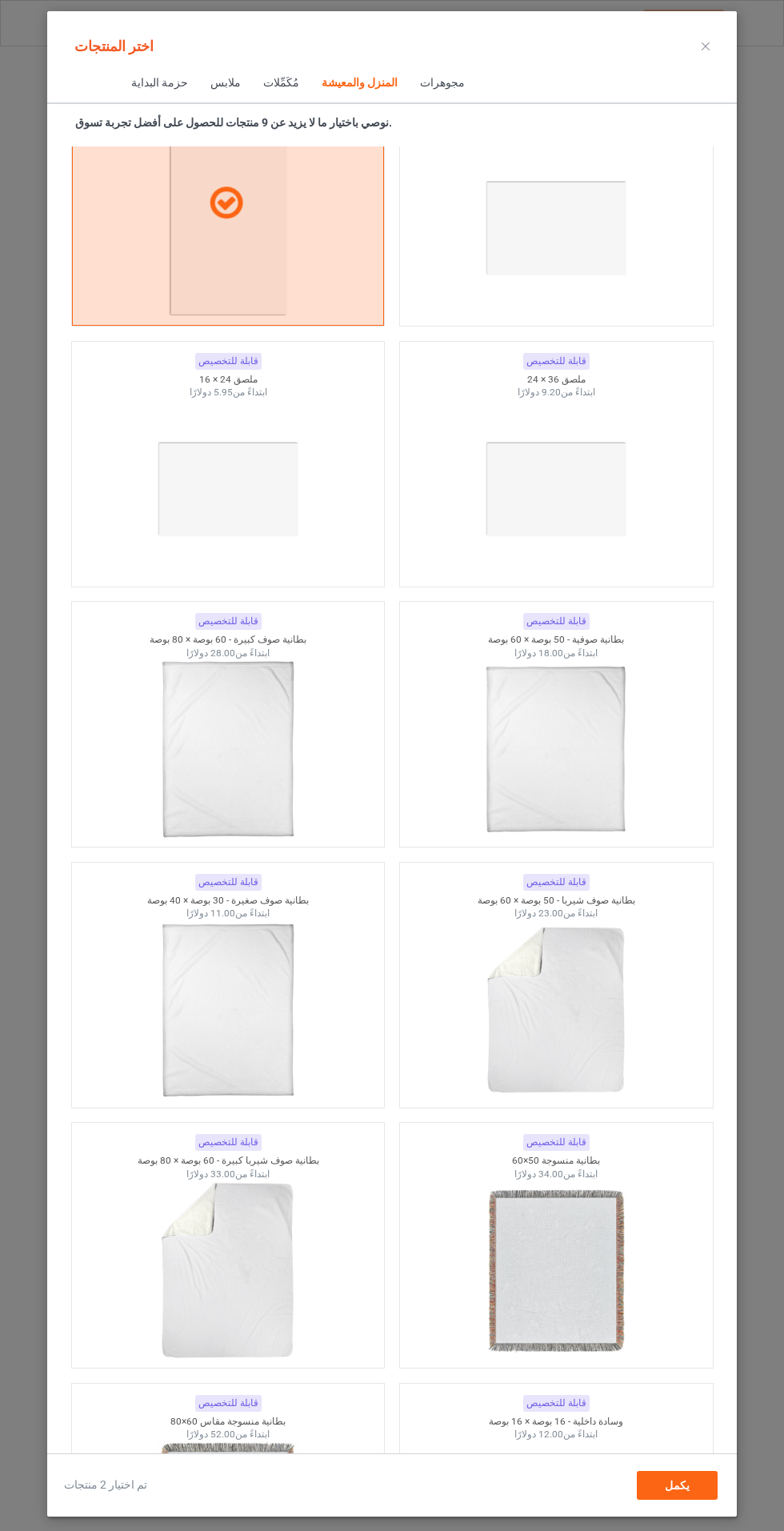
scroll to position [14621, 0]
click at [706, 46] on icon at bounding box center [706, 46] width 8 height 8
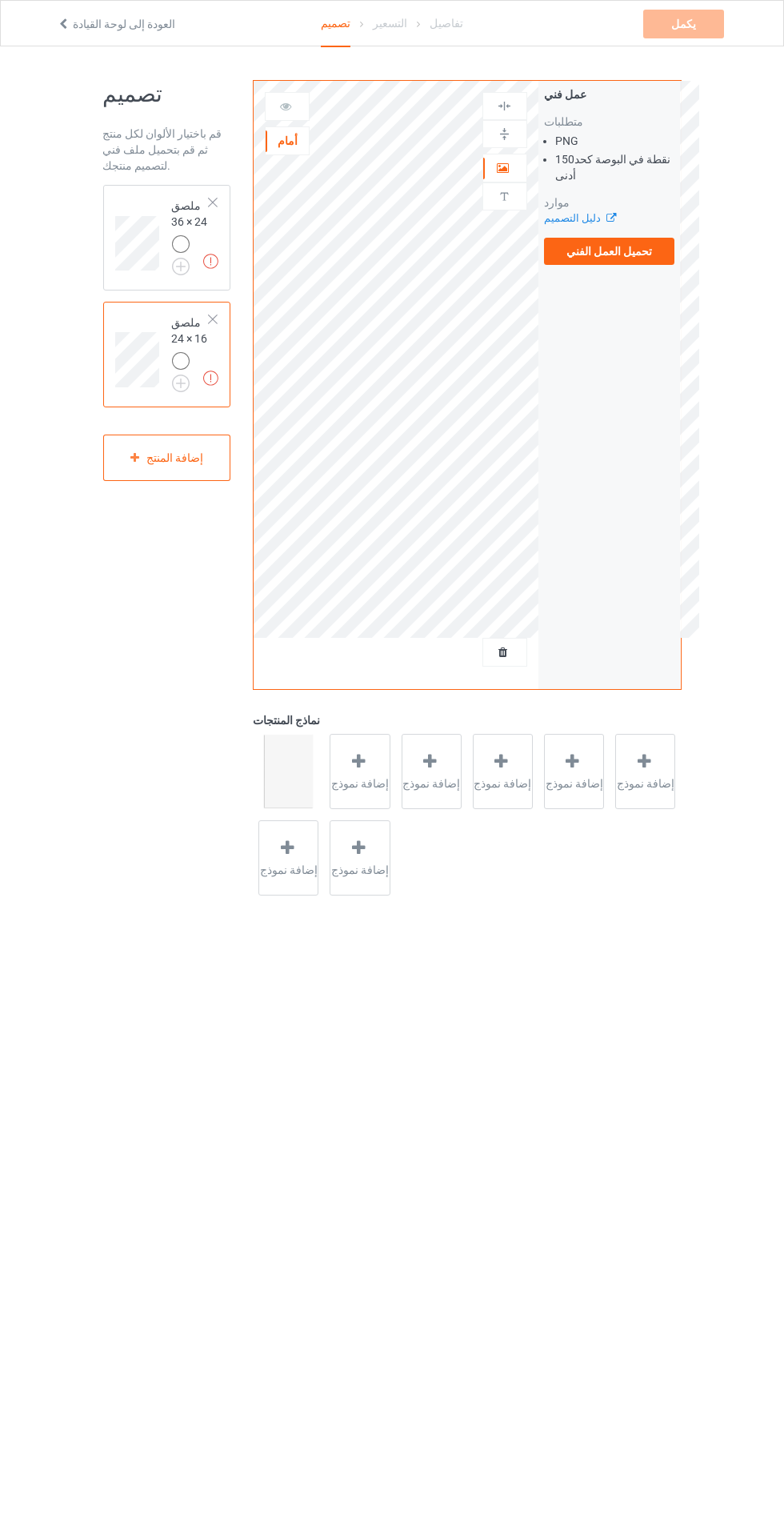
click at [633, 780] on font "إضافة نموذج" at bounding box center [646, 784] width 58 height 13
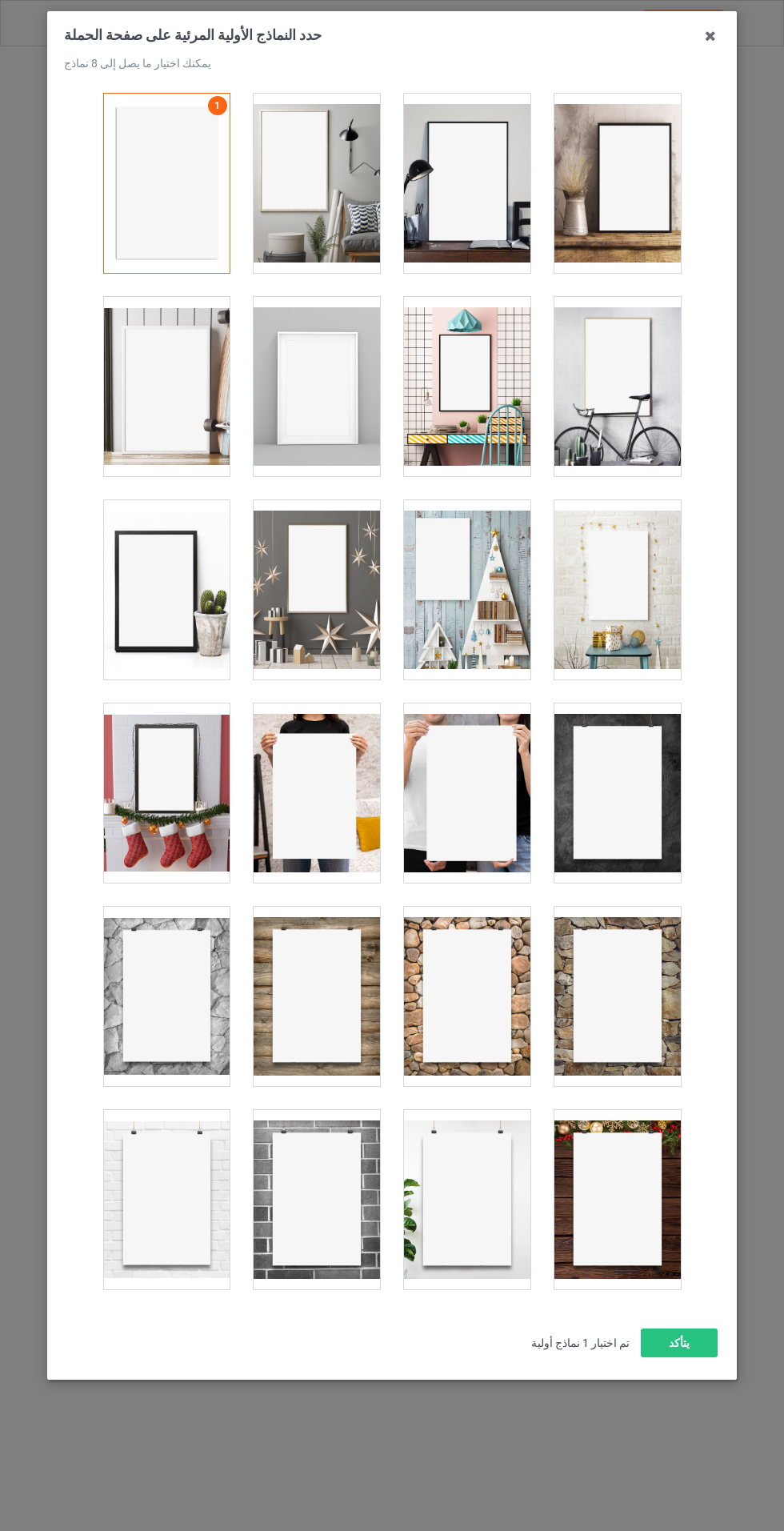
click at [710, 31] on icon at bounding box center [710, 36] width 25 height 25
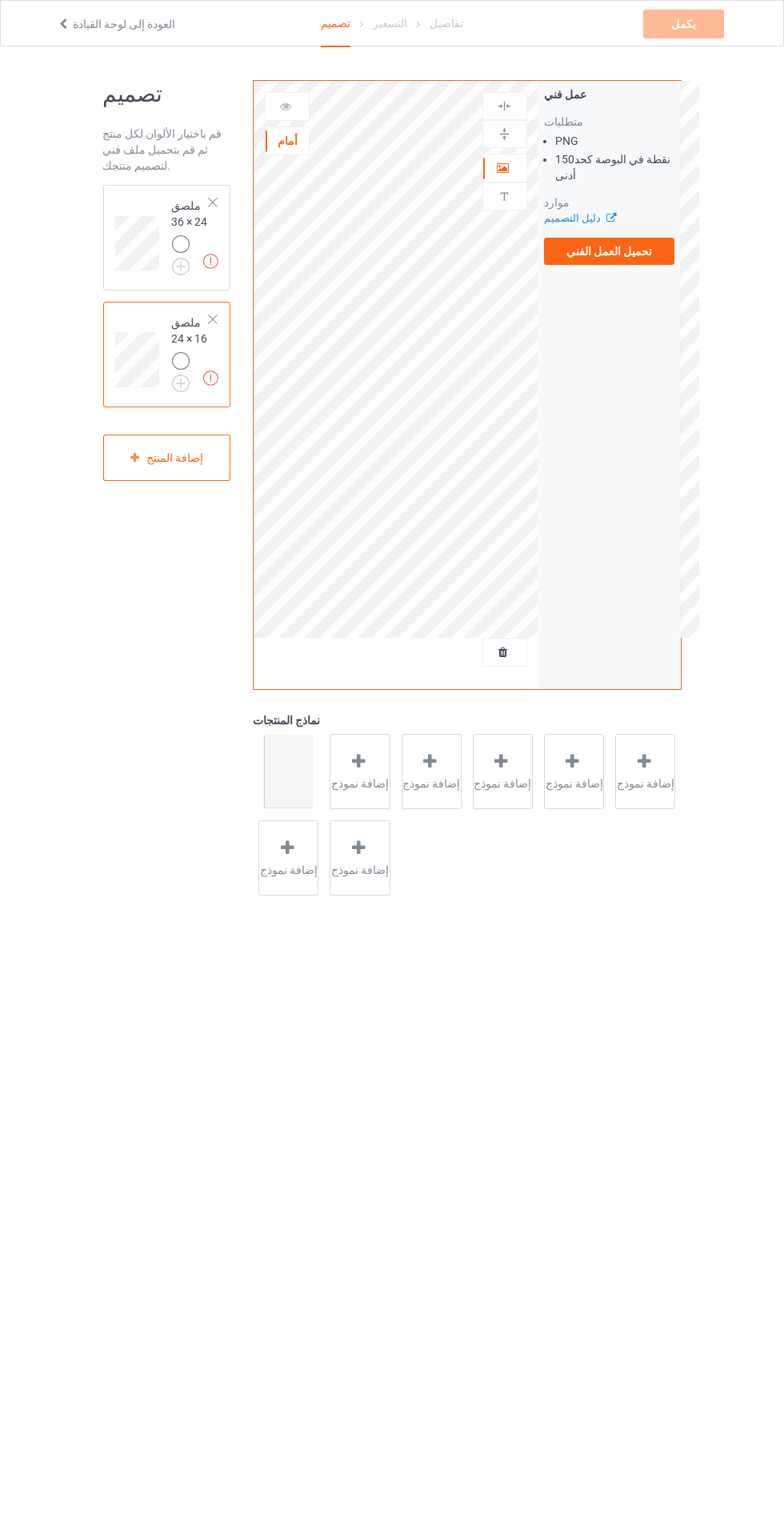
click at [213, 319] on div at bounding box center [212, 319] width 11 height 11
click at [360, 765] on icon at bounding box center [359, 761] width 20 height 17
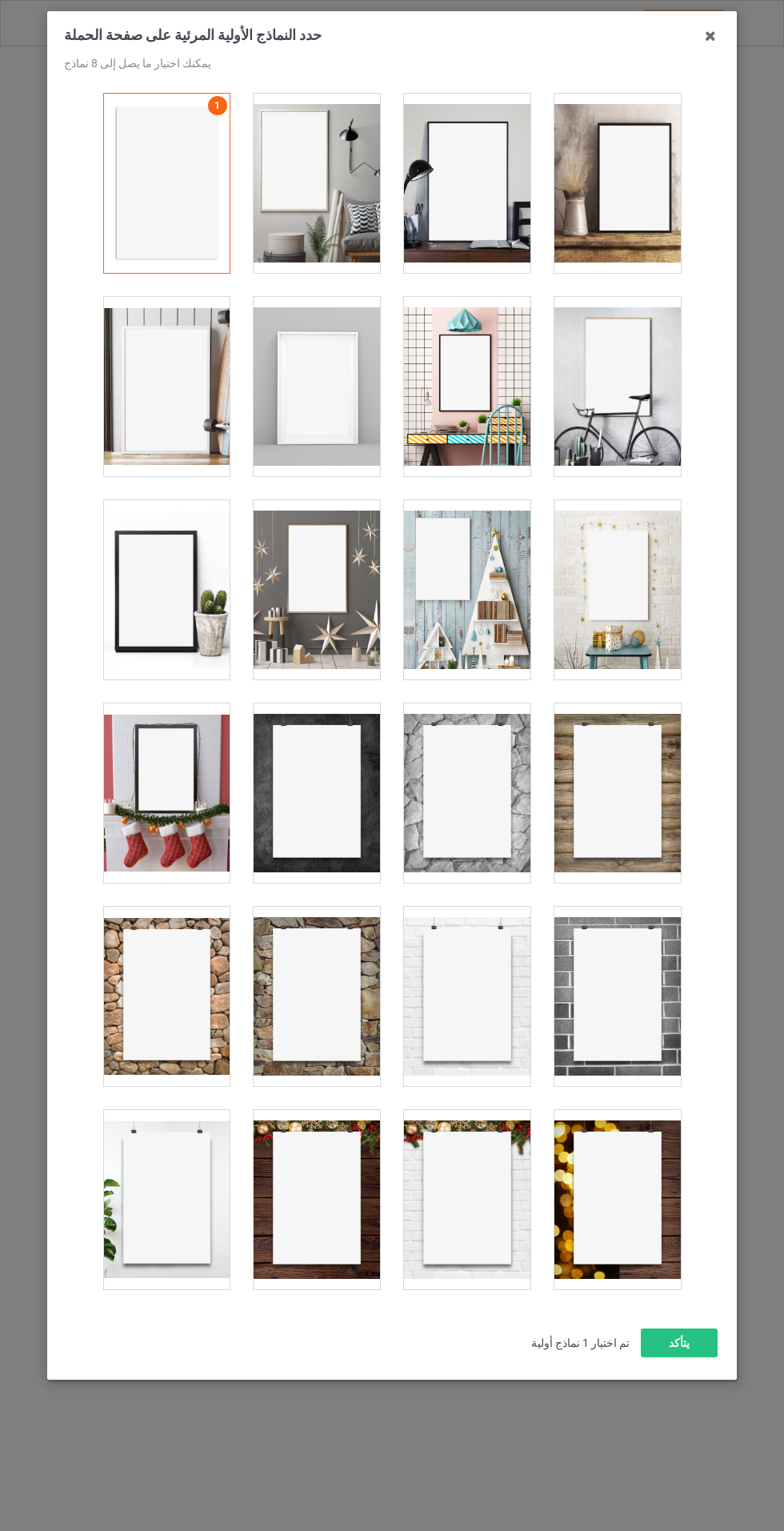
click at [320, 201] on div at bounding box center [317, 183] width 126 height 180
click at [482, 219] on div at bounding box center [466, 183] width 126 height 180
click at [628, 210] on div at bounding box center [617, 183] width 126 height 180
click at [159, 811] on div at bounding box center [166, 793] width 126 height 180
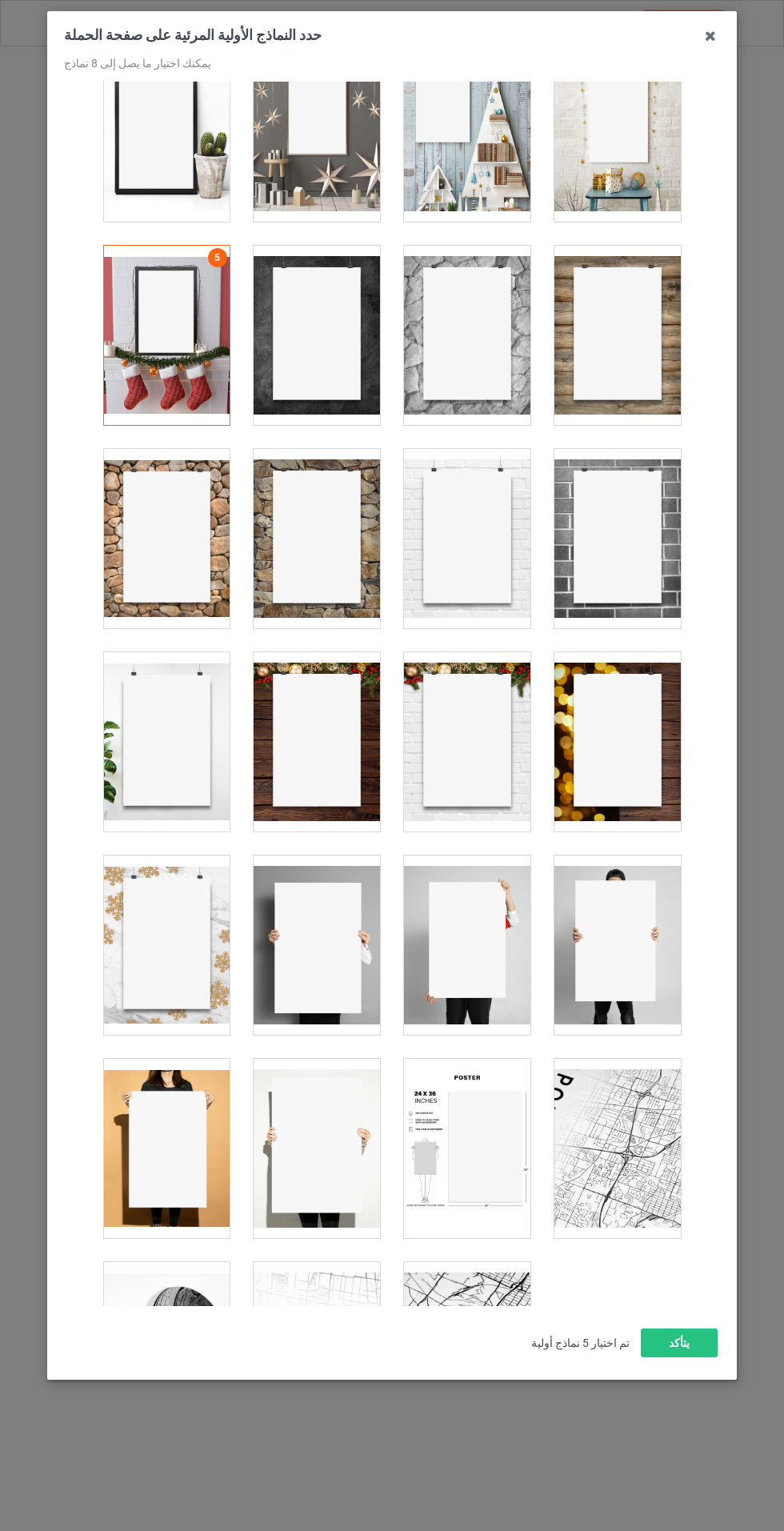
scroll to position [452, 0]
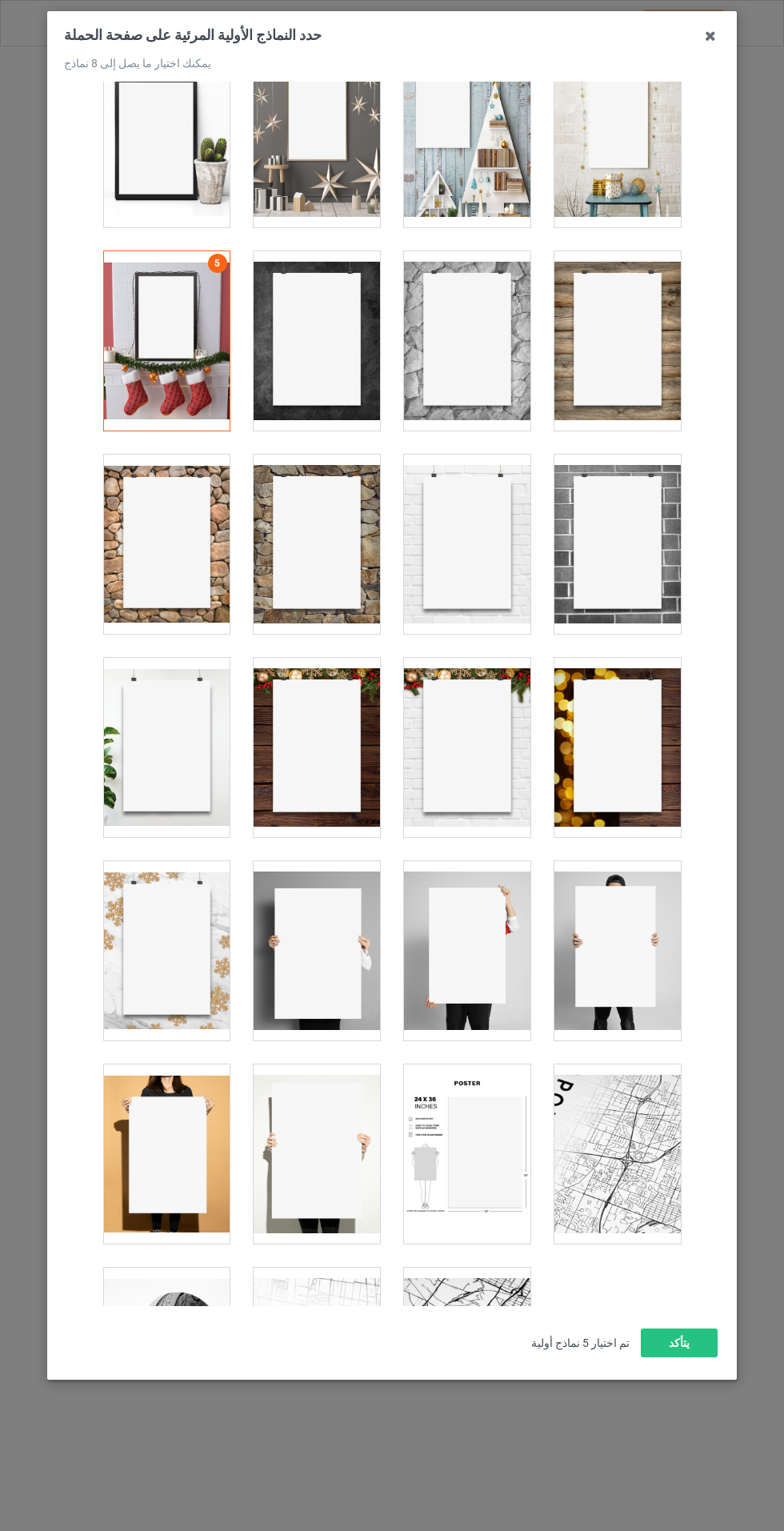
click at [618, 967] on div at bounding box center [617, 951] width 126 height 180
click at [207, 1171] on div at bounding box center [166, 1154] width 126 height 180
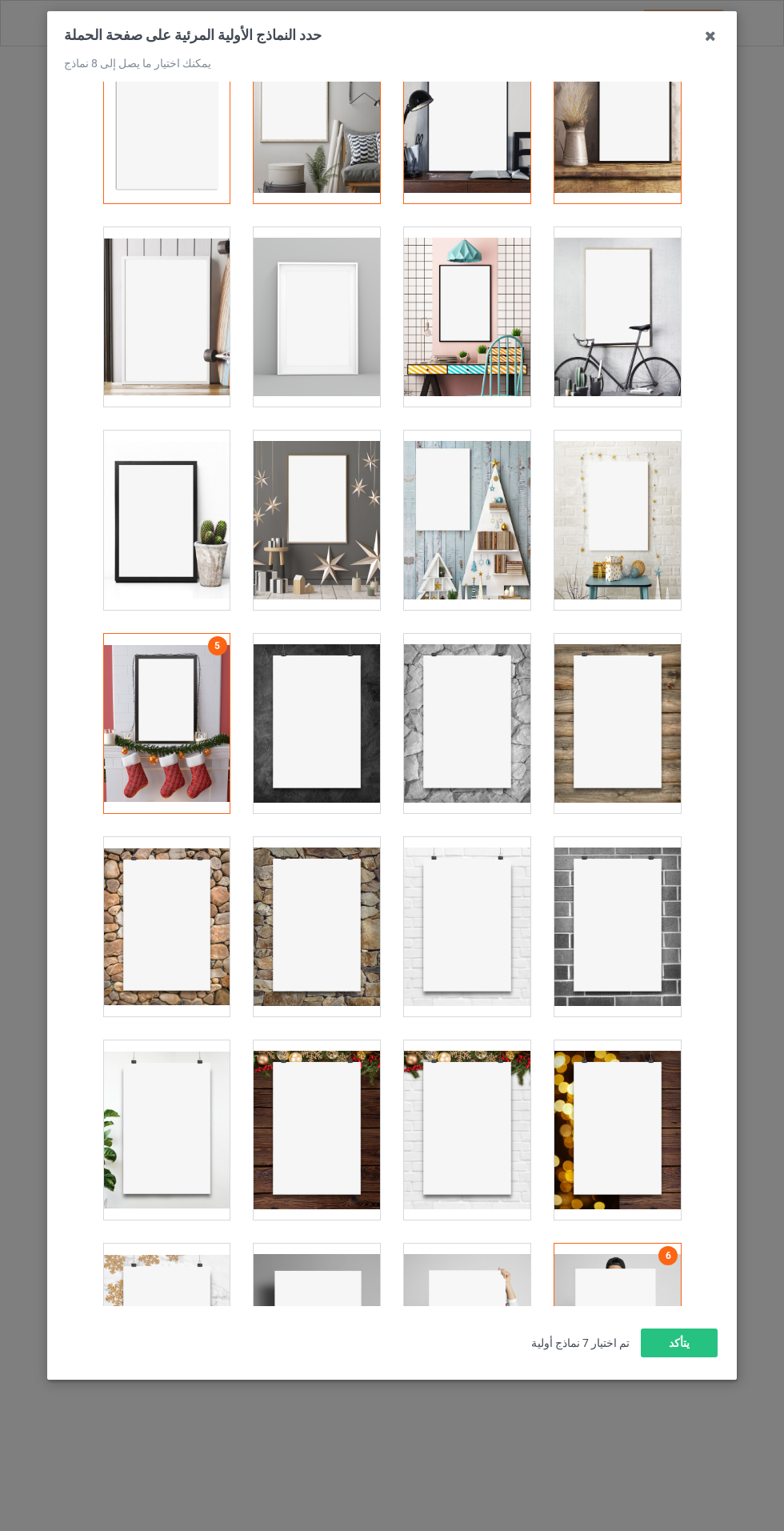
scroll to position [0, 0]
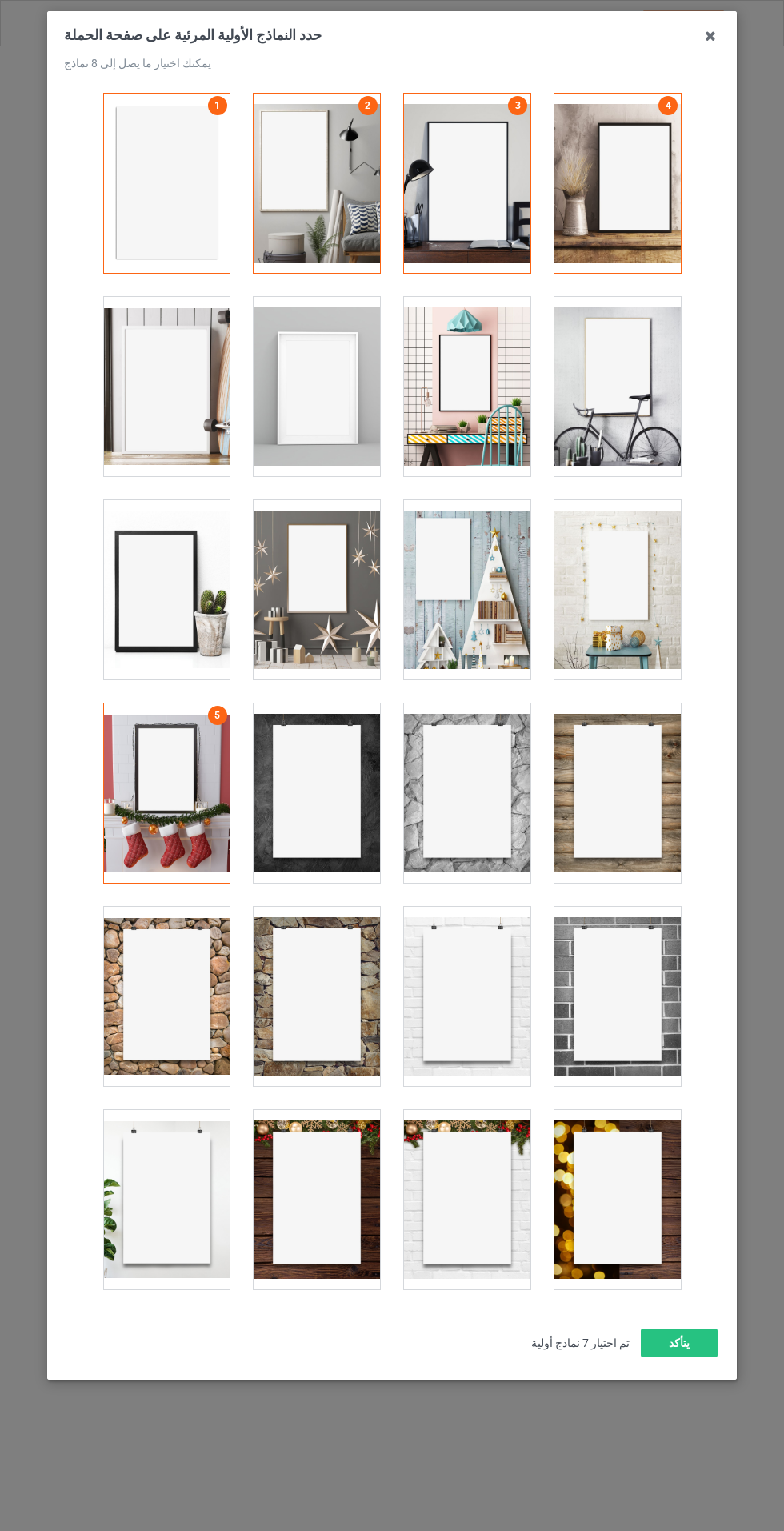
click at [482, 414] on div at bounding box center [466, 387] width 126 height 180
click at [641, 421] on div at bounding box center [617, 387] width 126 height 180
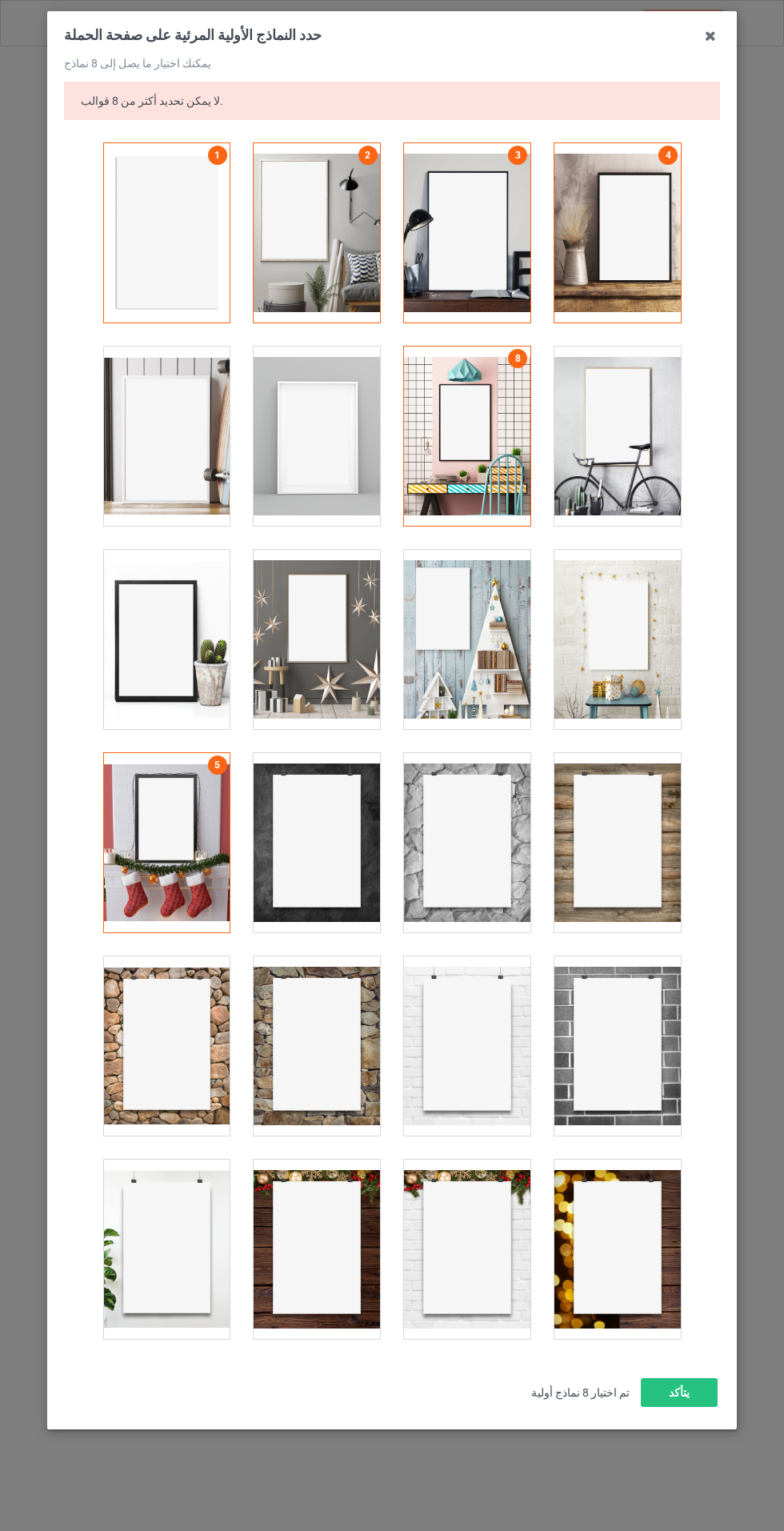
click at [619, 648] on div at bounding box center [617, 640] width 126 height 180
click at [710, 36] on icon at bounding box center [710, 36] width 25 height 25
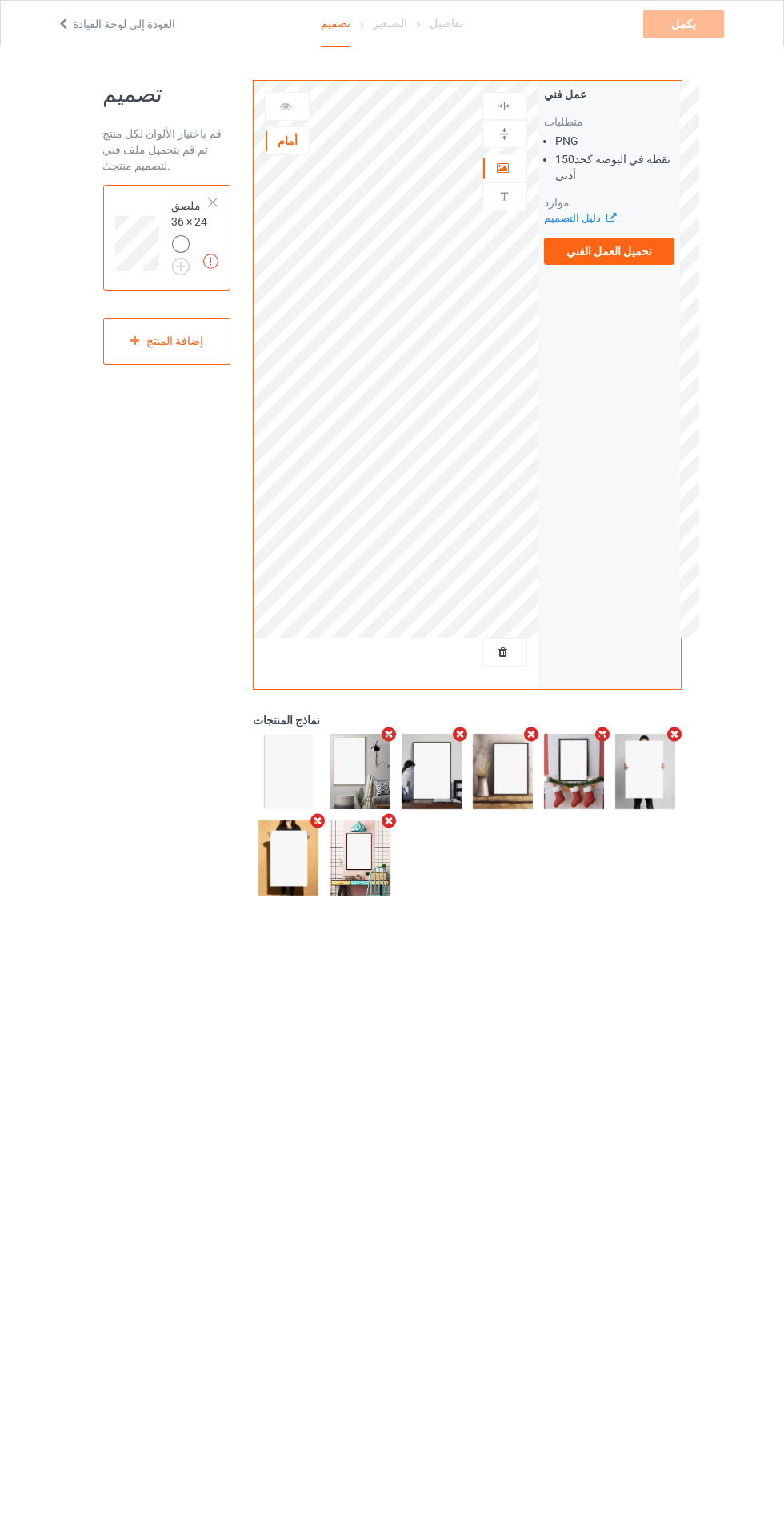
click at [746, 1457] on body "العودة إلى لوحة القيادة تصميم التسعير تفاصيل يكمل الأعمال الفنية المفقودة تصميم…" at bounding box center [392, 811] width 784 height 1531
click at [647, 246] on font "تحميل العمل الفني" at bounding box center [610, 251] width 85 height 13
click at [0, 0] on input "تحميل العمل الفني" at bounding box center [0, 0] width 0 height 0
click at [636, 255] on font "تحميل العمل الفني" at bounding box center [610, 251] width 85 height 13
click at [0, 0] on input "تحميل العمل الفني" at bounding box center [0, 0] width 0 height 0
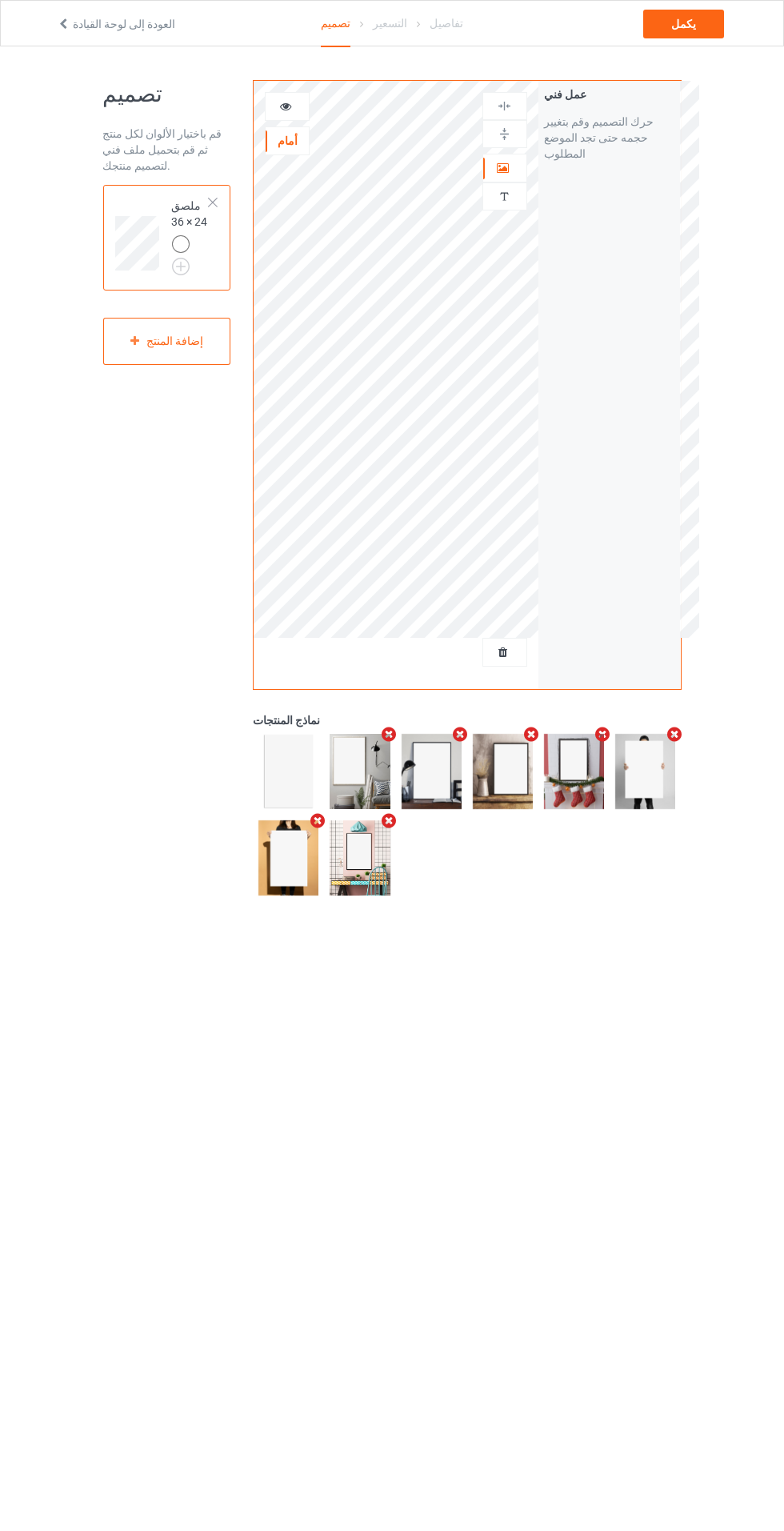
click at [513, 173] on div at bounding box center [505, 168] width 44 height 16
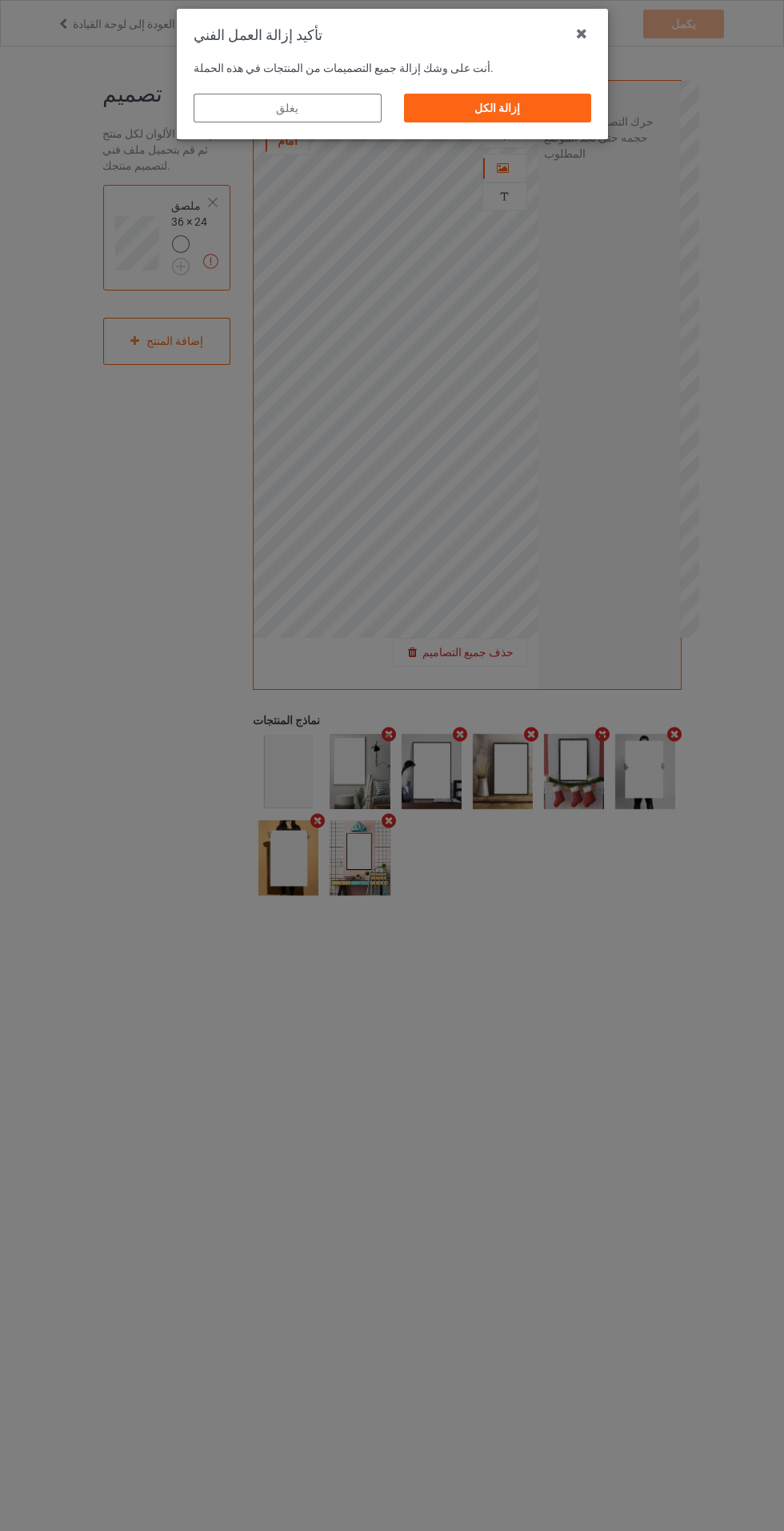
click at [541, 107] on div "إزالة الكل" at bounding box center [497, 108] width 188 height 29
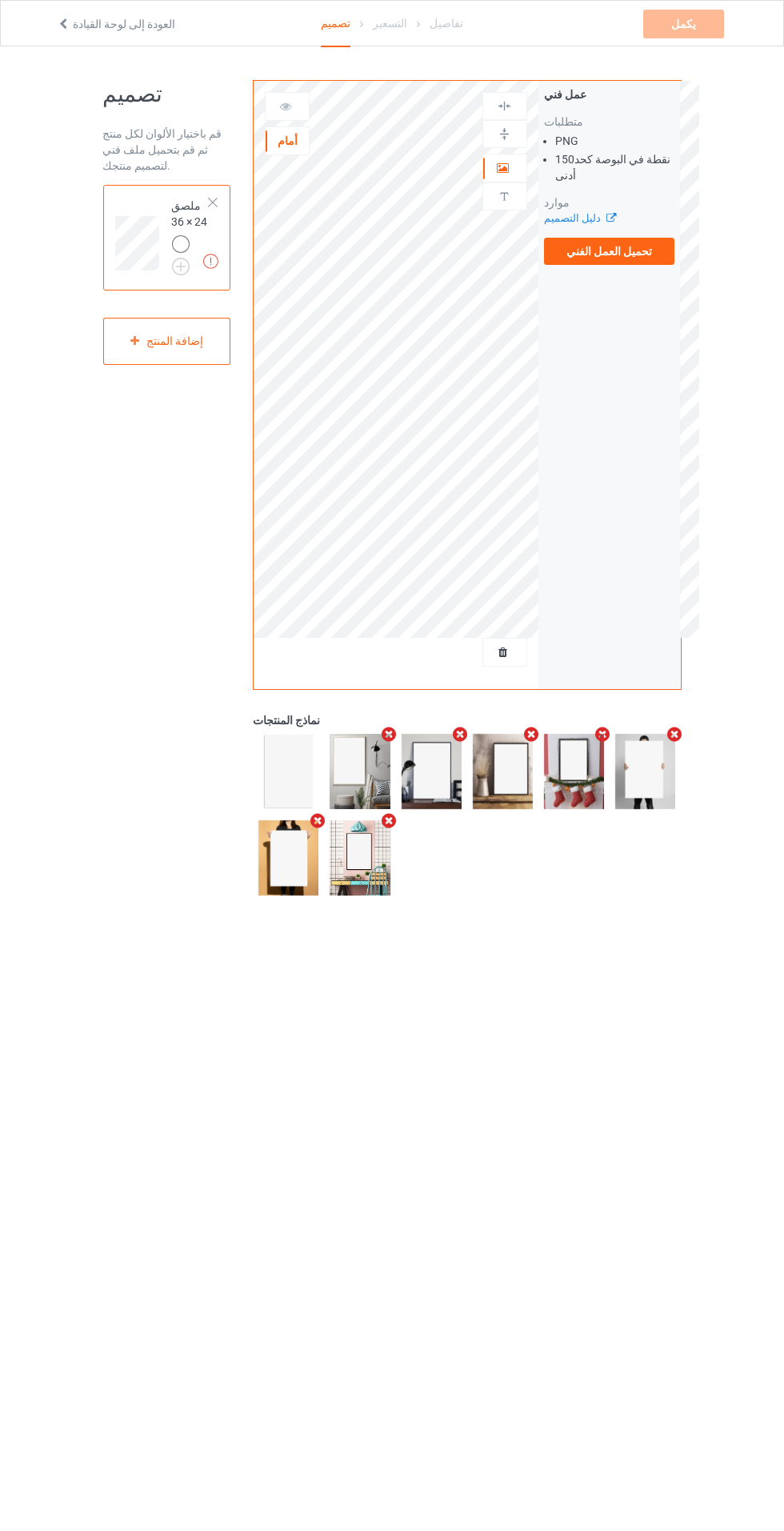
click at [651, 259] on label "تحميل العمل الفني" at bounding box center [610, 251] width 132 height 27
click at [0, 0] on input "تحميل العمل الفني" at bounding box center [0, 0] width 0 height 0
click at [499, 648] on icon at bounding box center [504, 650] width 14 height 11
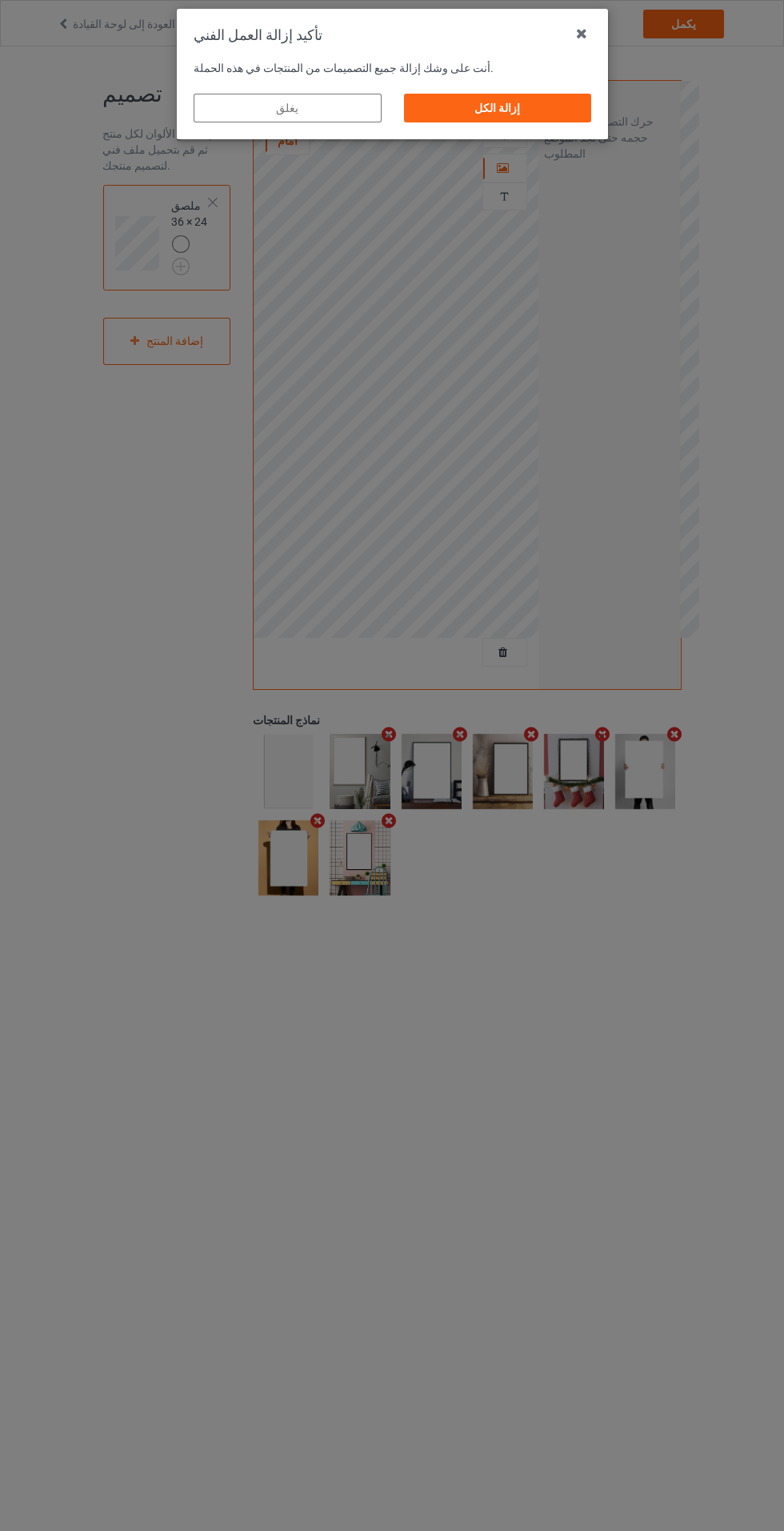
click at [567, 121] on div "إزالة الكل" at bounding box center [497, 108] width 188 height 29
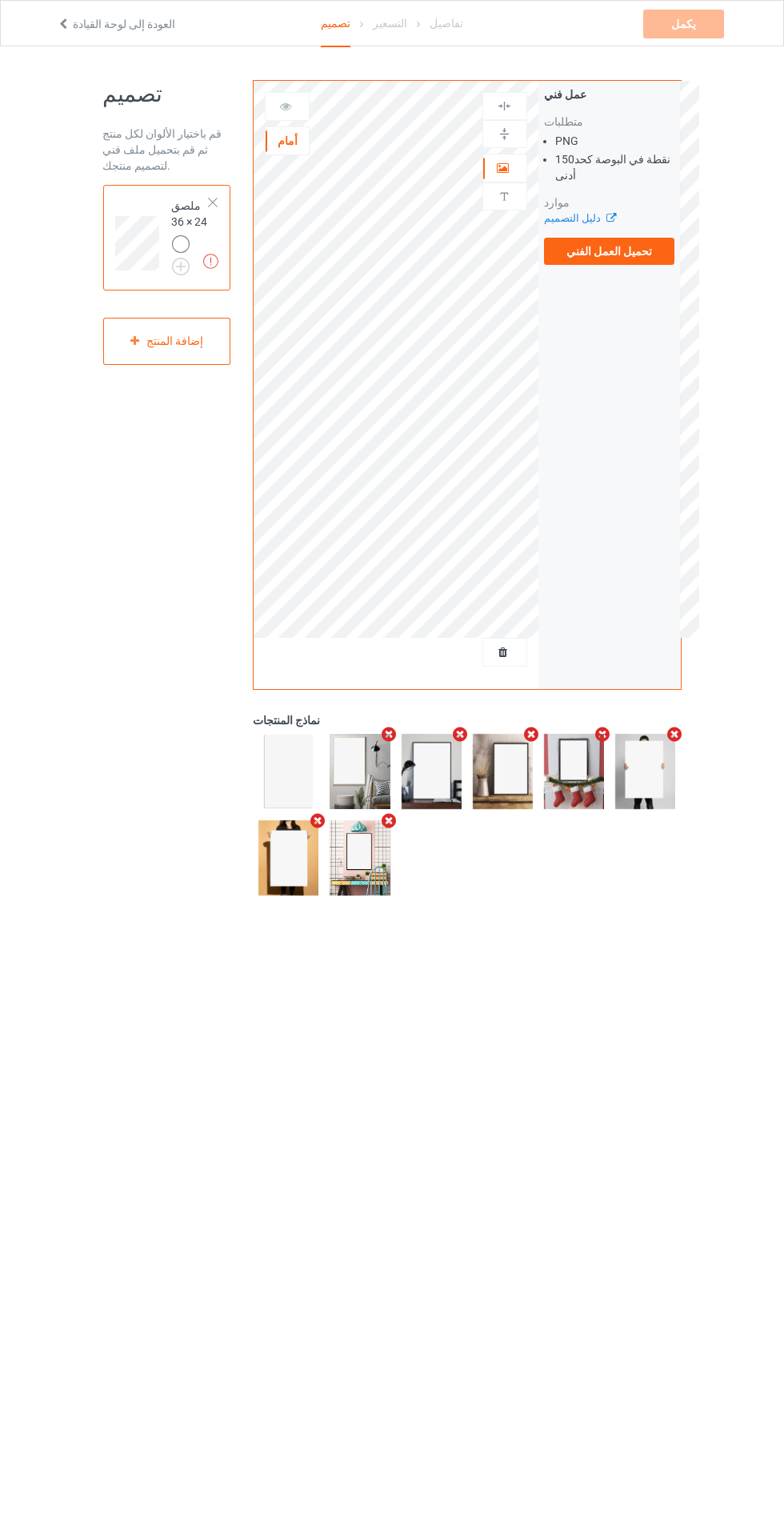
click at [642, 243] on label "تحميل العمل الفني" at bounding box center [610, 251] width 132 height 27
click at [0, 0] on input "تحميل العمل الفني" at bounding box center [0, 0] width 0 height 0
click at [611, 250] on font "تحميل العمل الفني" at bounding box center [610, 251] width 85 height 13
click at [0, 0] on input "تحميل العمل الفني" at bounding box center [0, 0] width 0 height 0
click at [495, 153] on div "عمل فني" at bounding box center [505, 168] width 44 height 29
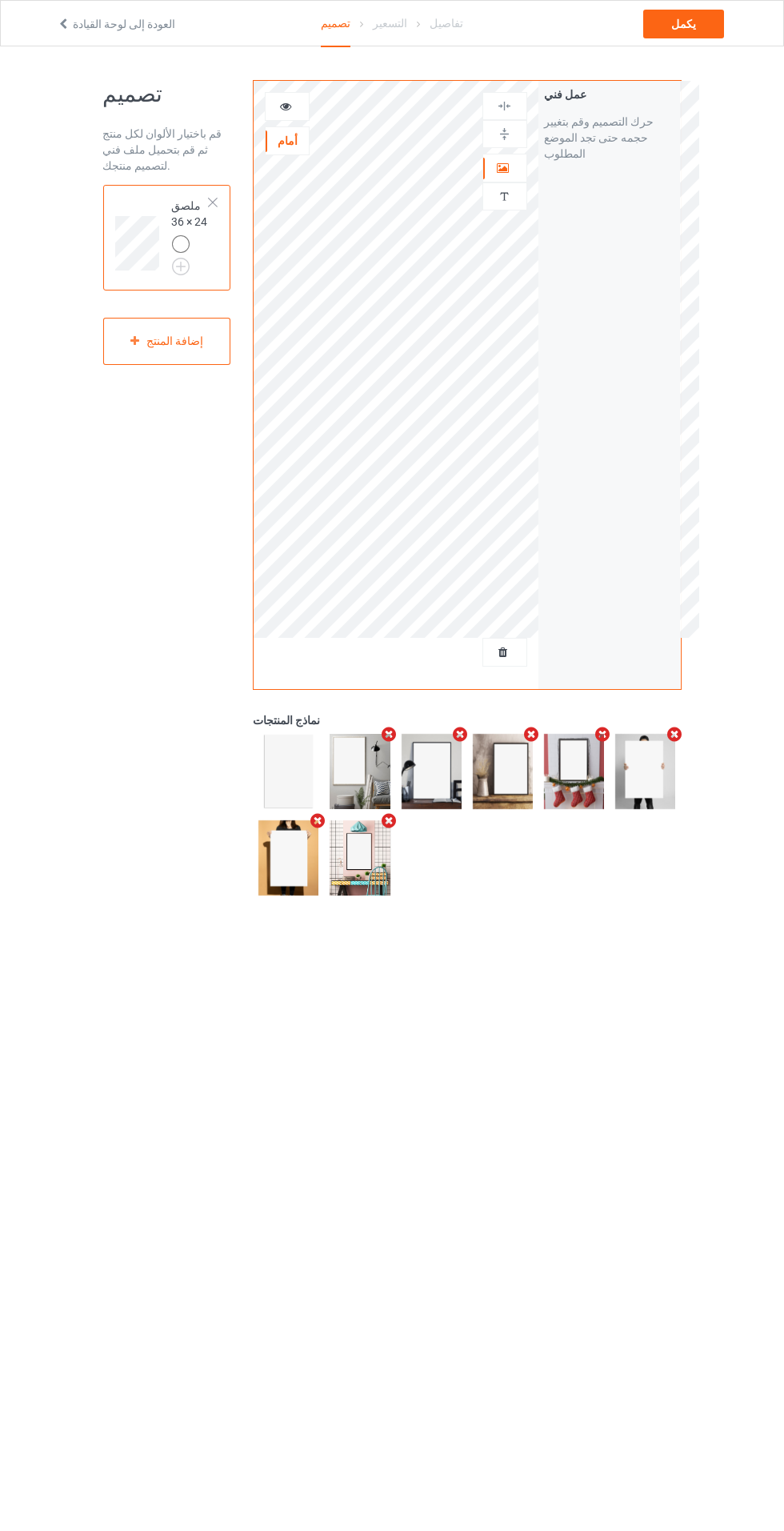
click at [488, 158] on div "عمل فني" at bounding box center [505, 168] width 44 height 29
click at [504, 166] on icon at bounding box center [504, 165] width 14 height 11
click at [295, 103] on div at bounding box center [288, 106] width 44 height 16
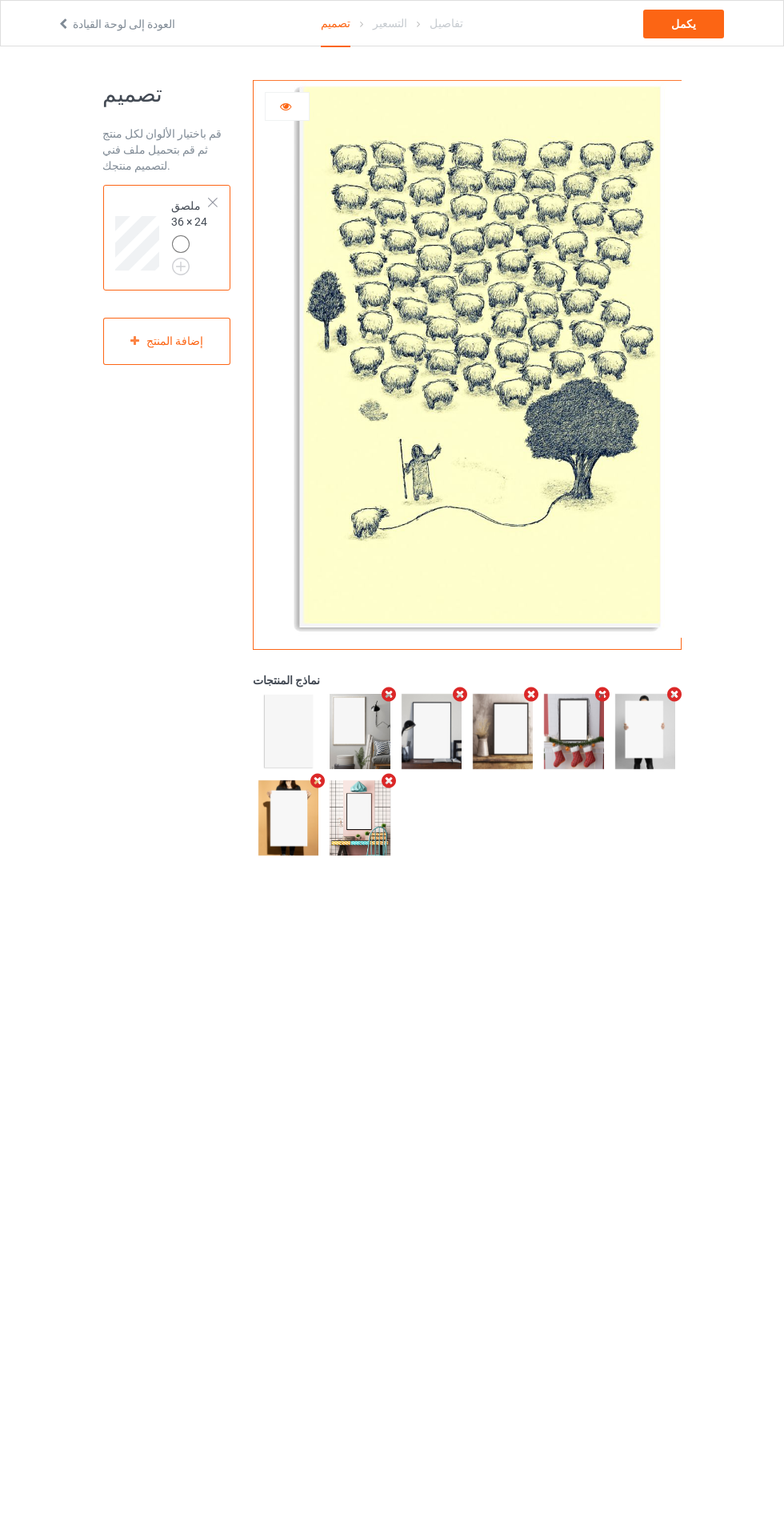
click at [286, 103] on icon at bounding box center [286, 103] width 14 height 11
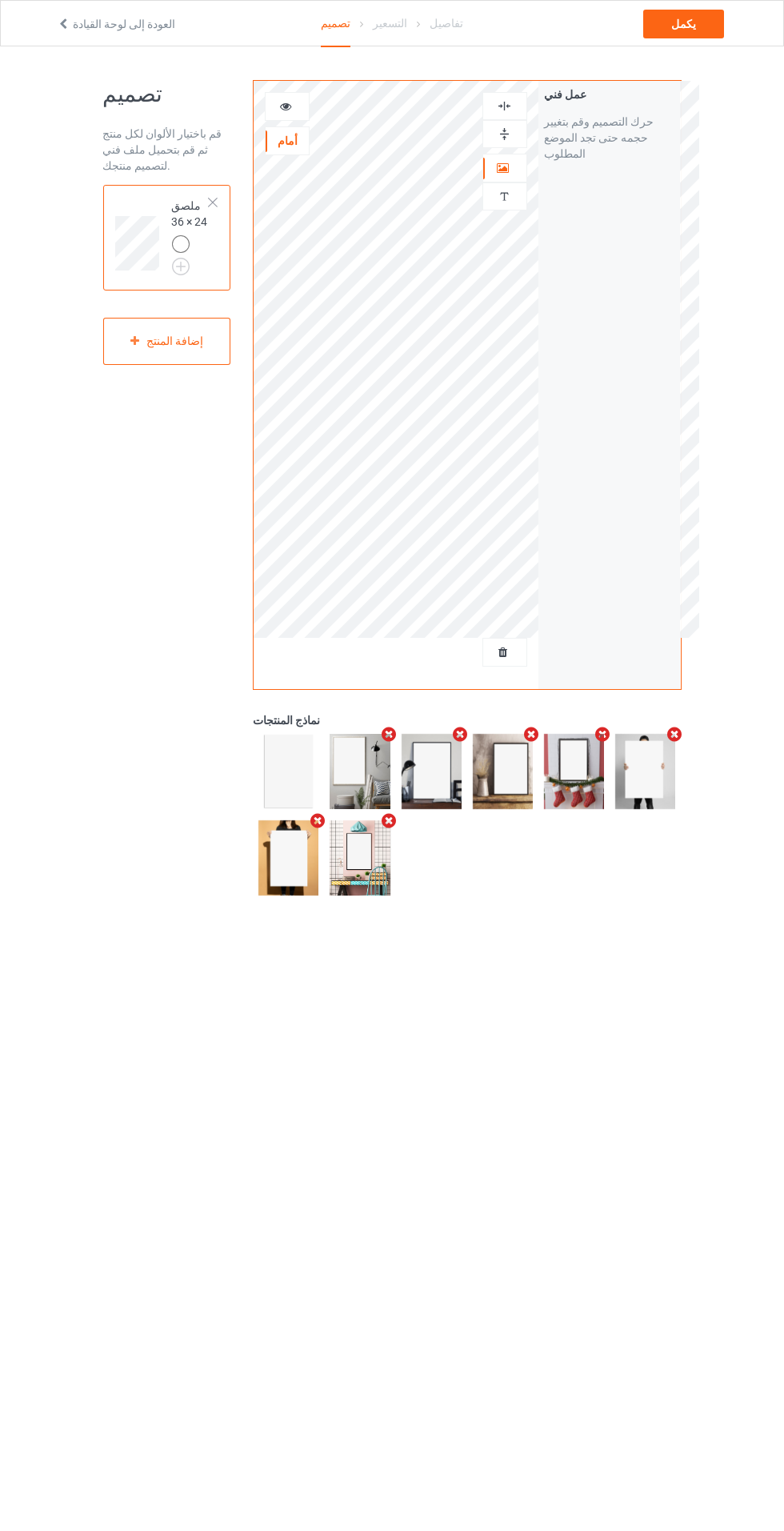
click at [300, 99] on div at bounding box center [288, 106] width 44 height 16
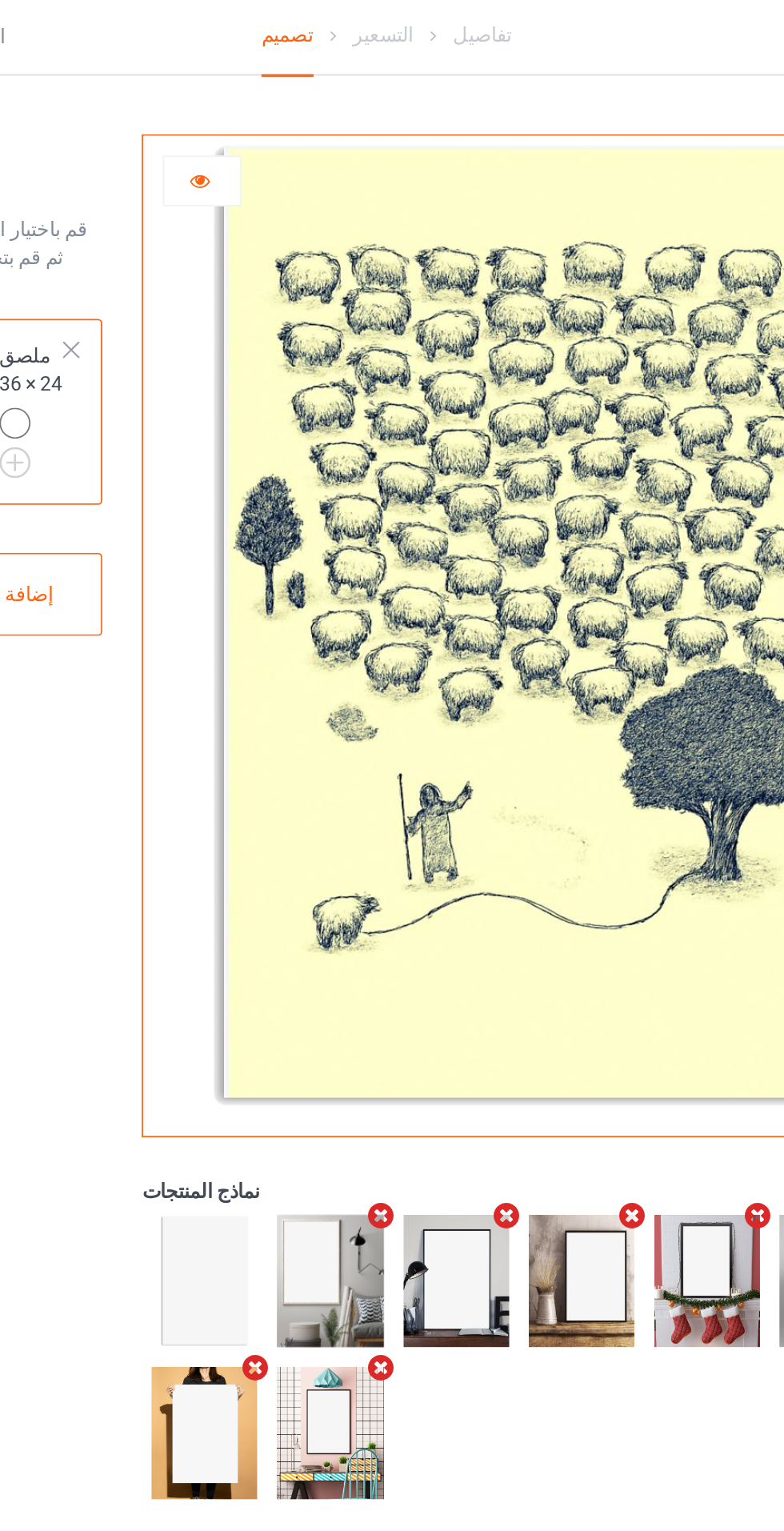
click at [291, 104] on icon at bounding box center [286, 103] width 14 height 11
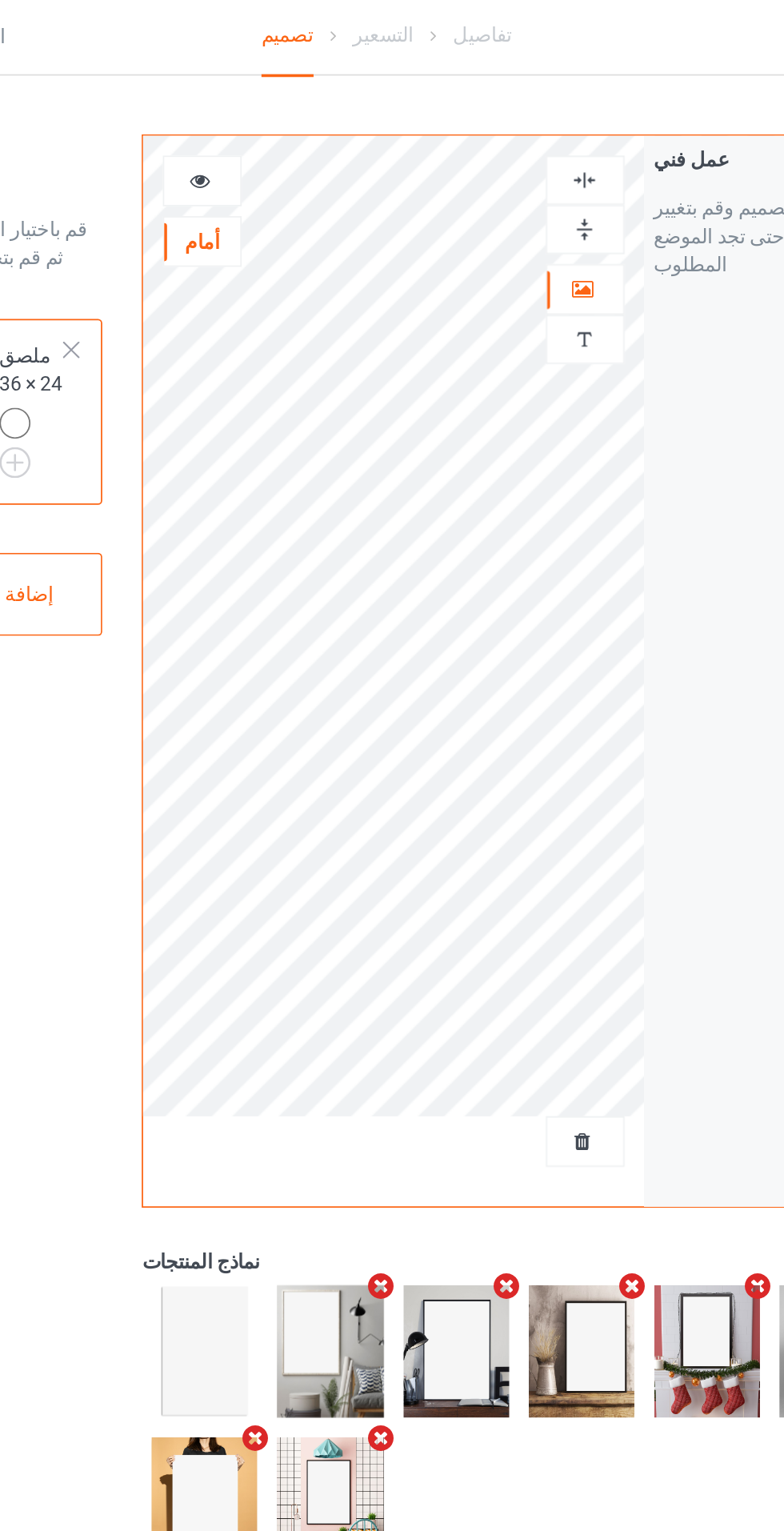
click at [195, 488] on div "تصميم قم باختيار الألوان لكل منتج ثم قم بتحميل ملف فني لتصميم منتجك. ملصق 24 × …" at bounding box center [167, 491] width 151 height 844
click at [290, 104] on icon at bounding box center [286, 103] width 14 height 11
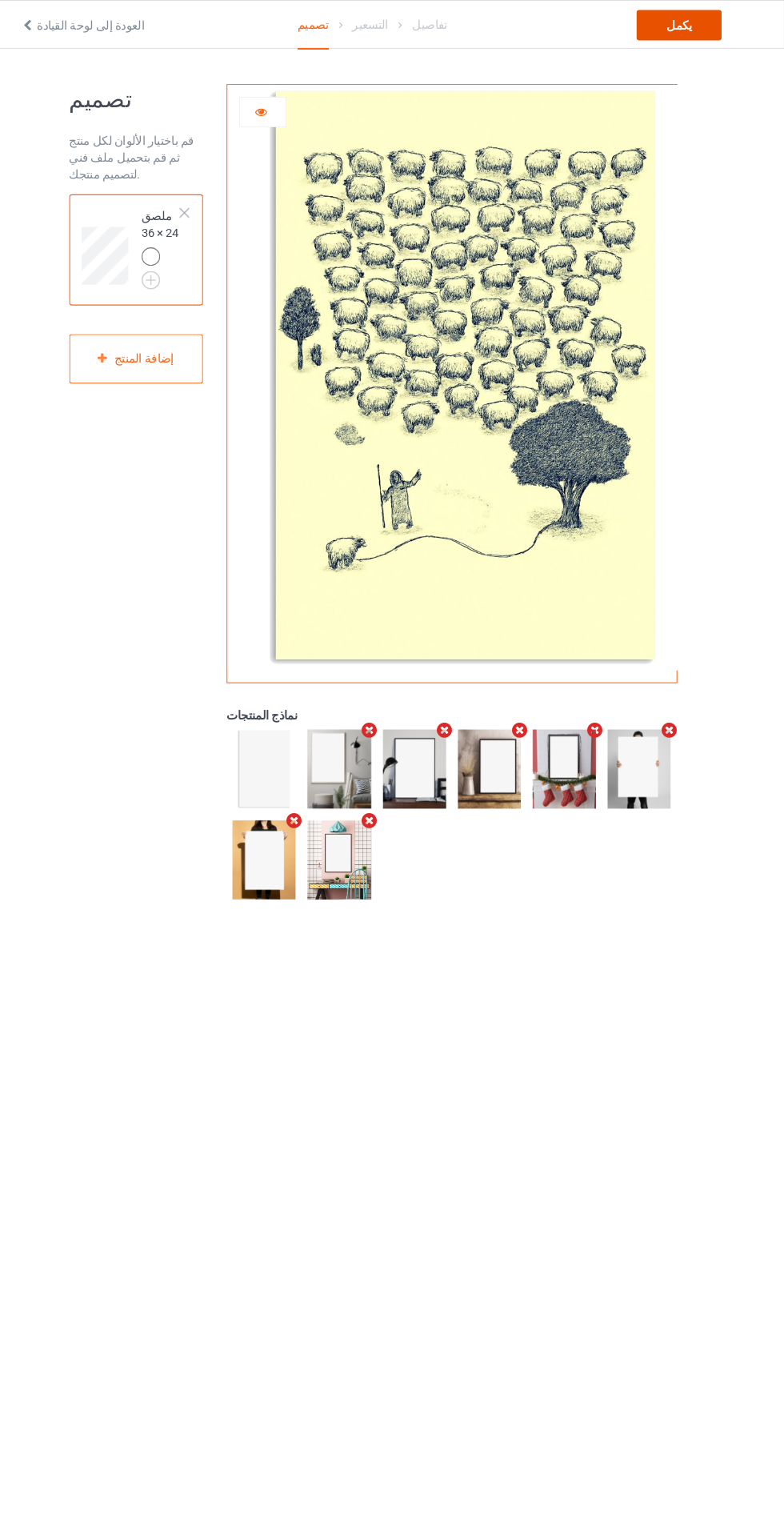
click at [701, 17] on div "يكمل" at bounding box center [683, 25] width 81 height 29
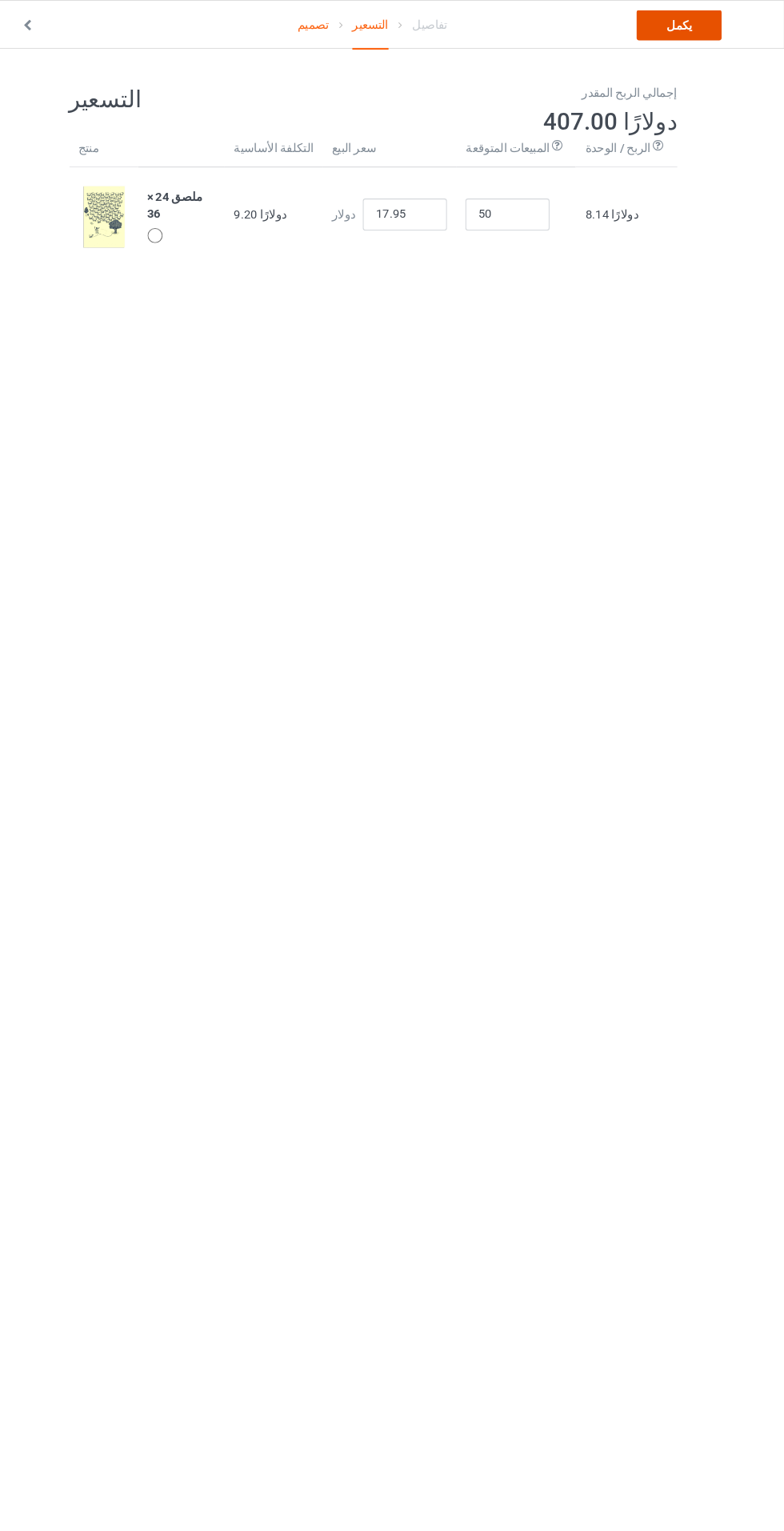
click at [701, 29] on link "يكمل" at bounding box center [683, 25] width 81 height 29
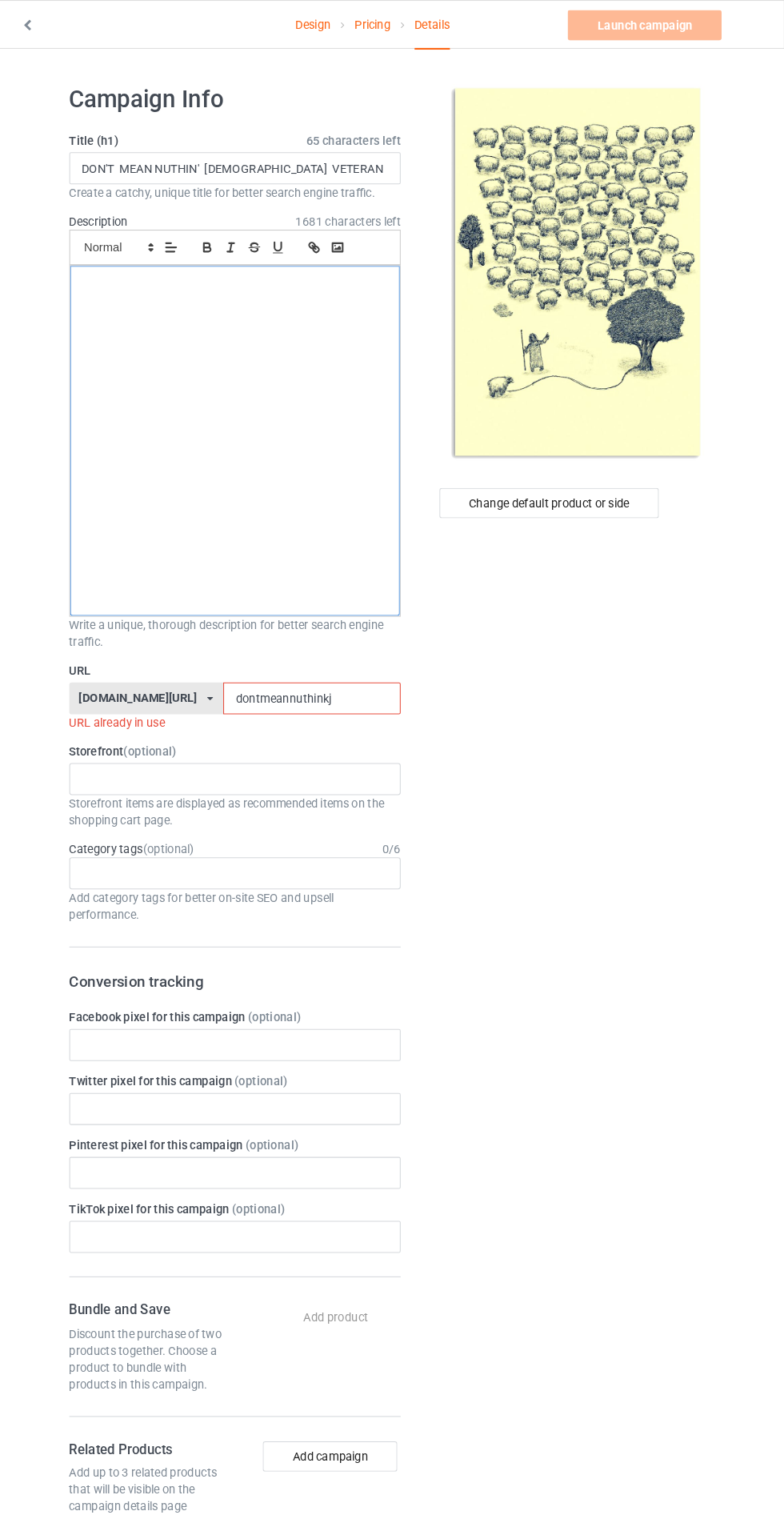
click at [346, 417] on p at bounding box center [261, 419] width 289 height 15
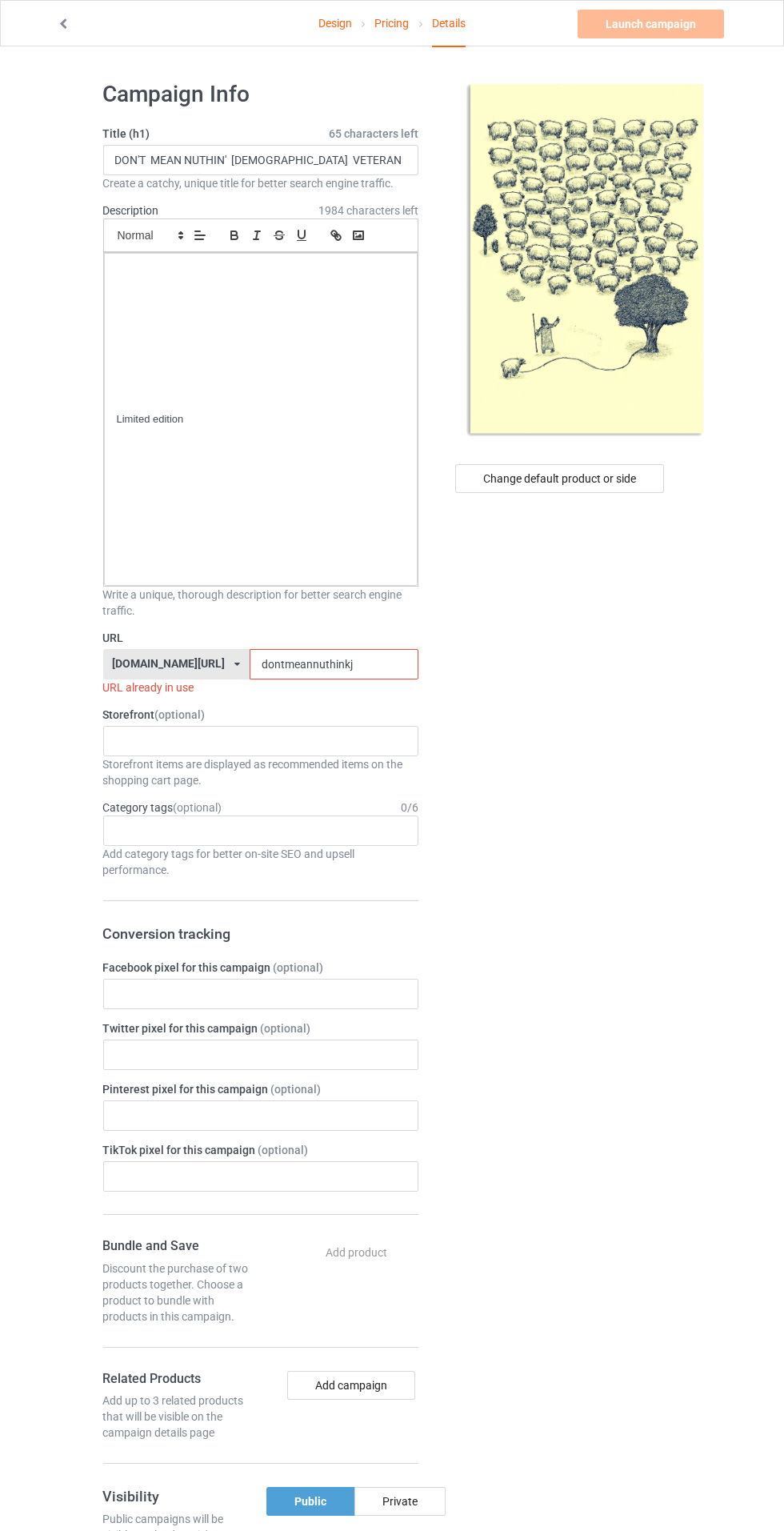
click at [369, 662] on input "dontmeannuthinkj" at bounding box center [334, 664] width 169 height 31
type input "dontmeannuthinkjvg"
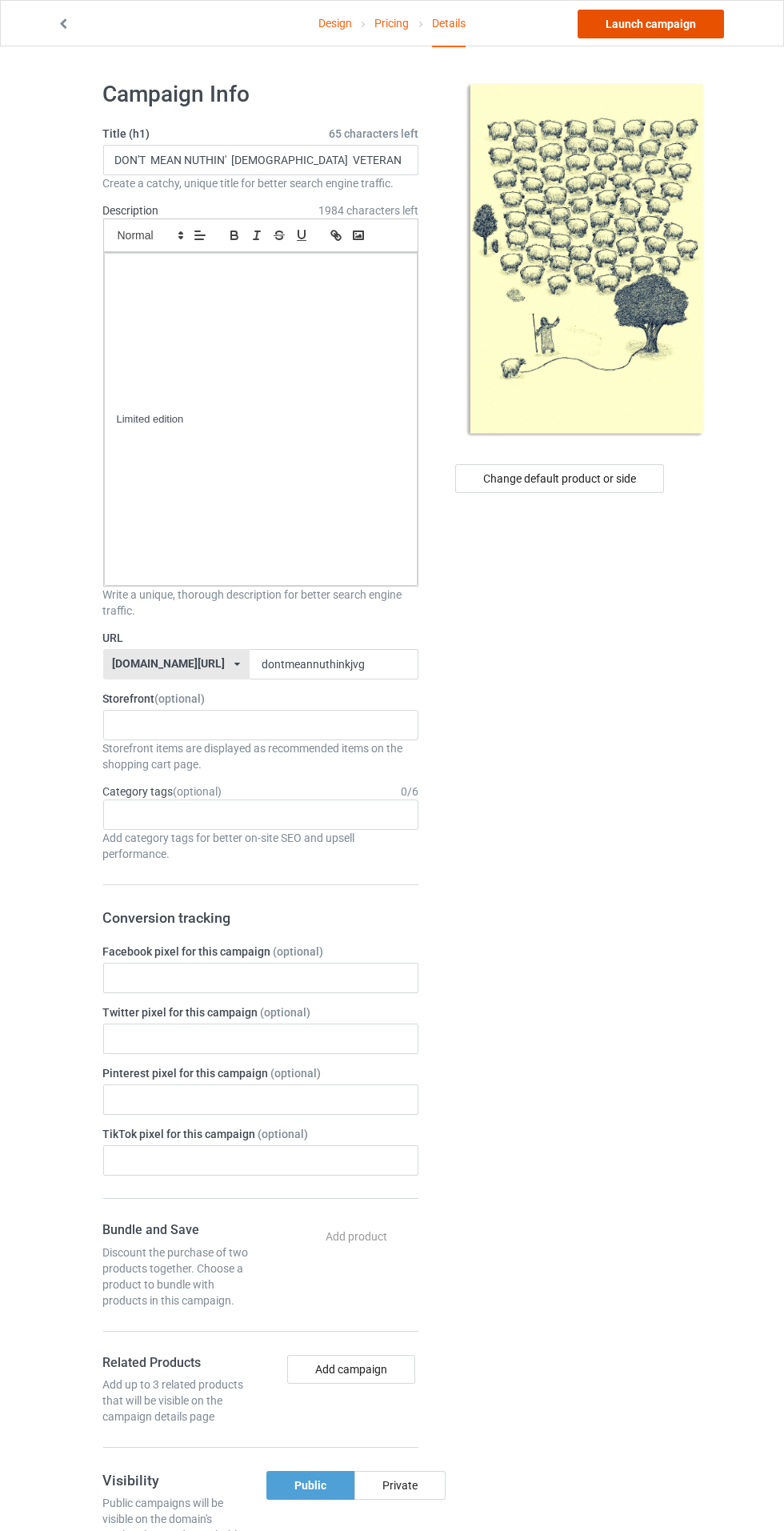
click at [694, 10] on link "Launch campaign" at bounding box center [651, 25] width 146 height 29
